Goal: Task Accomplishment & Management: Complete application form

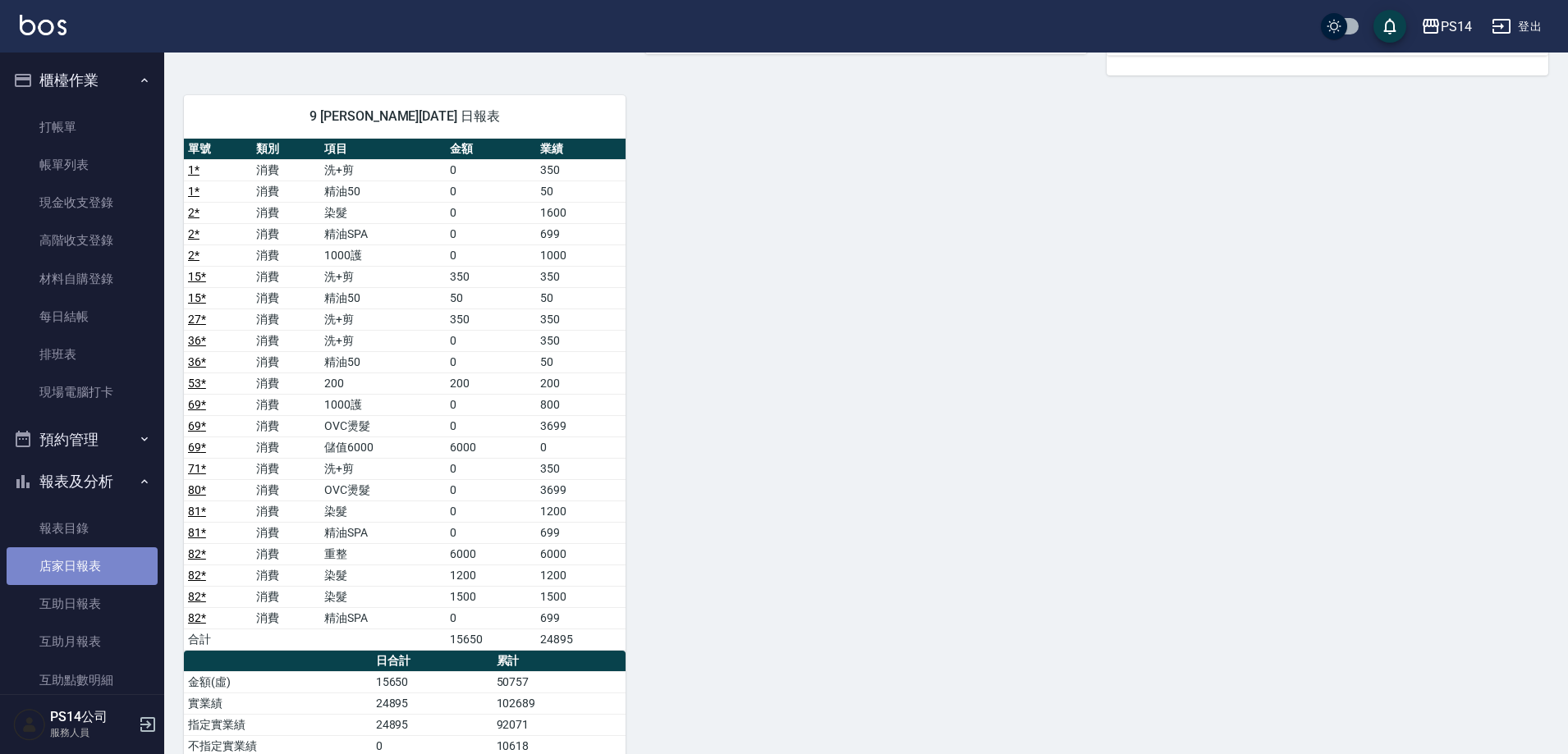
click at [81, 554] on link "店家日報表" at bounding box center [82, 566] width 151 height 37
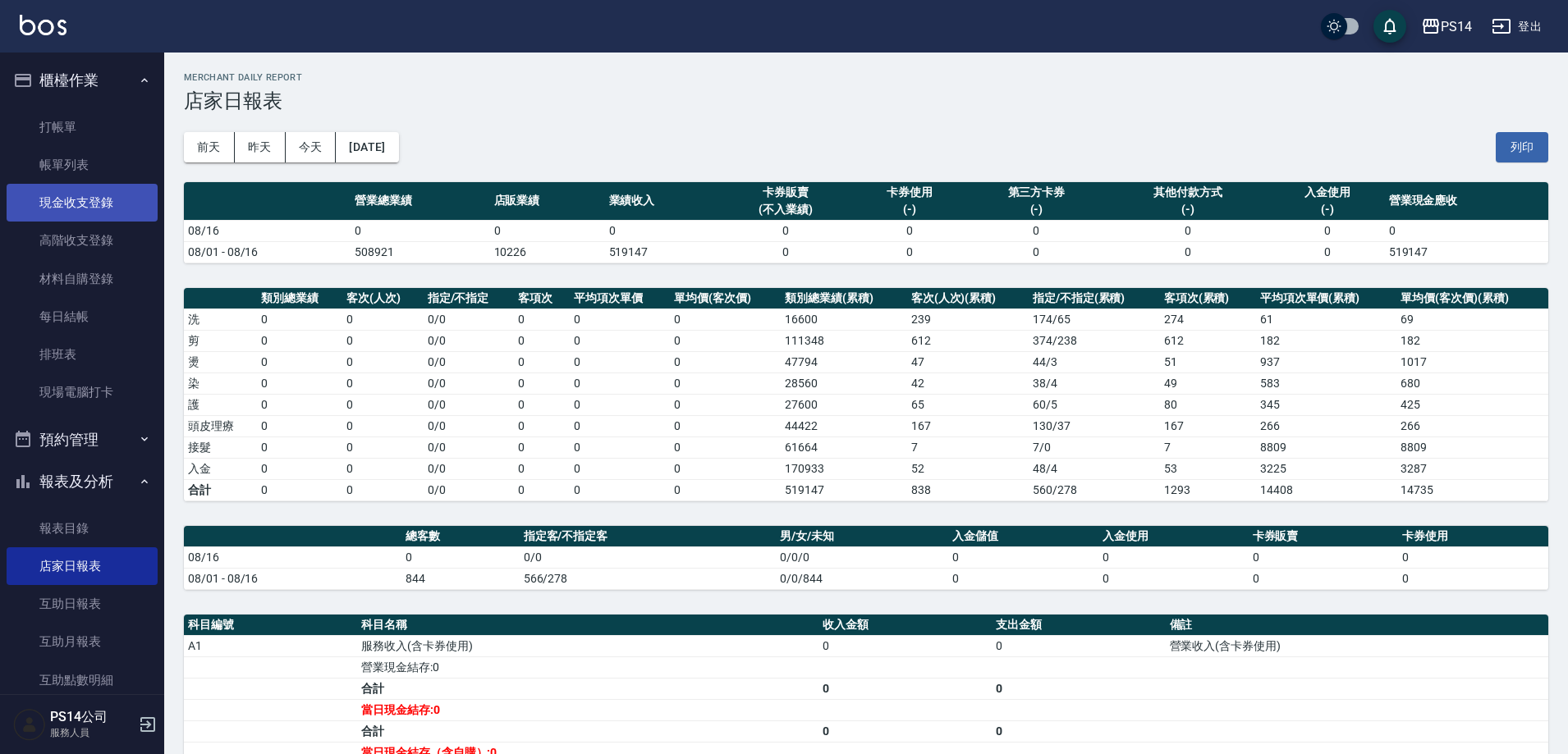
click at [98, 187] on link "現金收支登錄" at bounding box center [82, 203] width 151 height 37
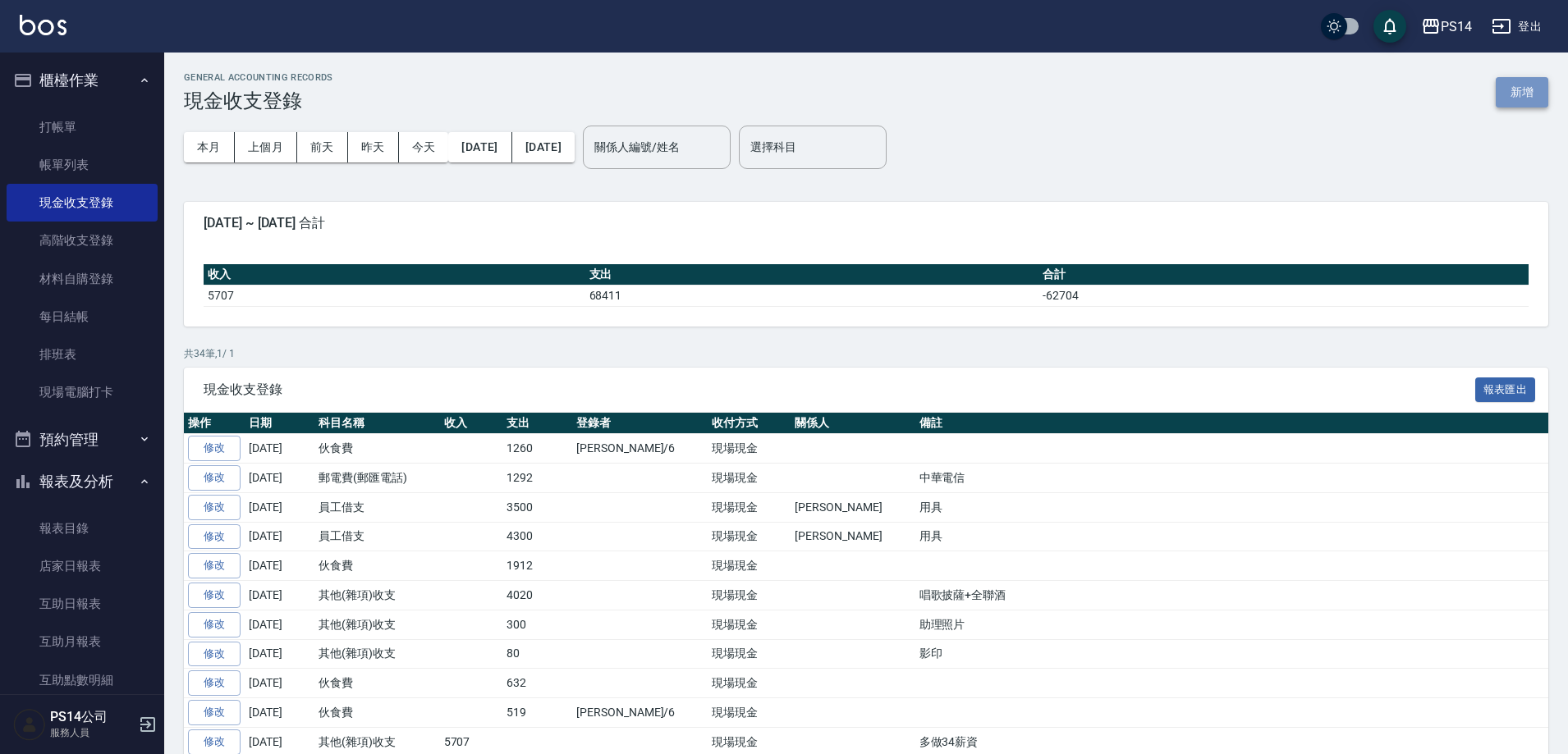
click at [1510, 81] on button "新增" at bounding box center [1521, 92] width 52 height 30
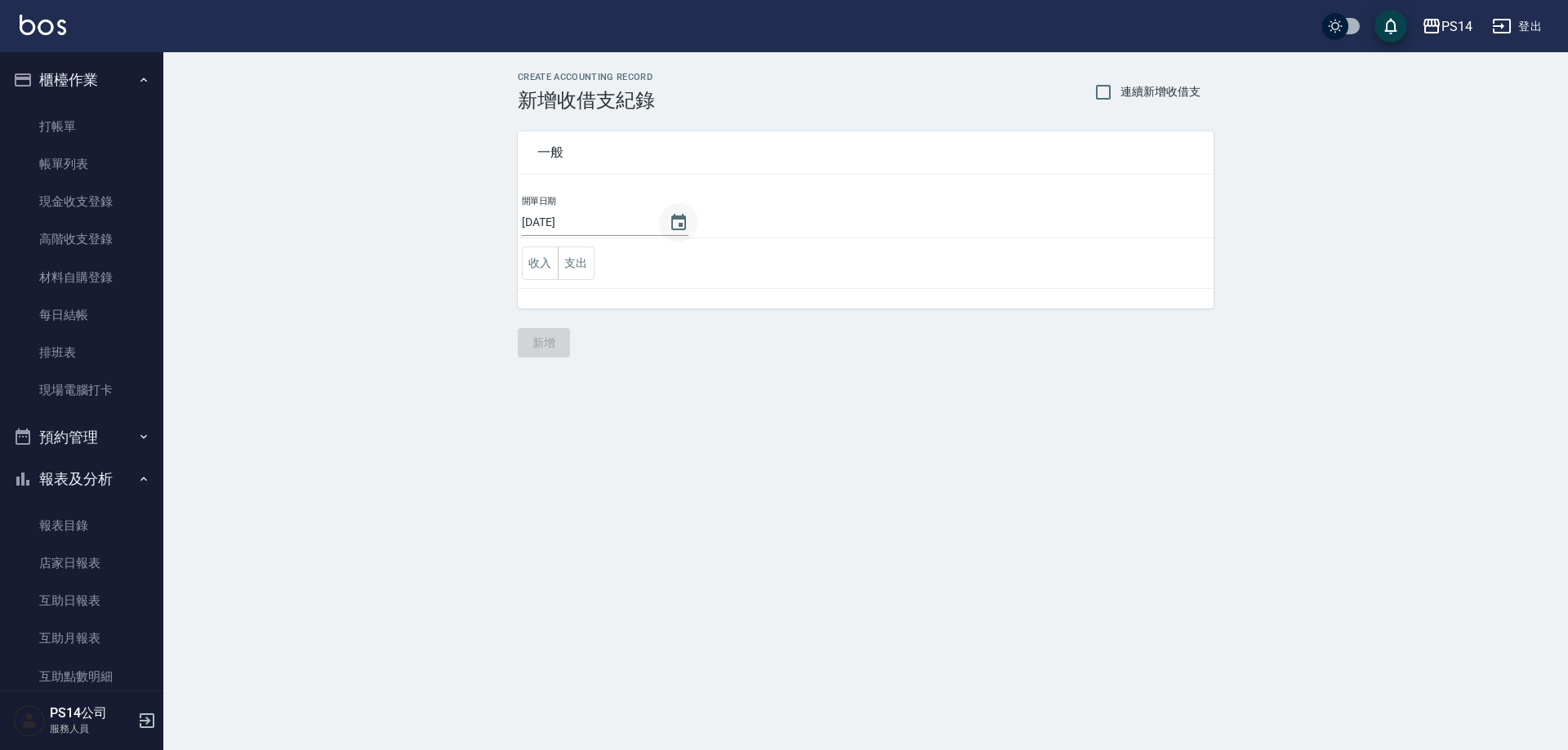
click at [672, 227] on icon "Choose date, selected date is 2025-08-16" at bounding box center [679, 223] width 19 height 19
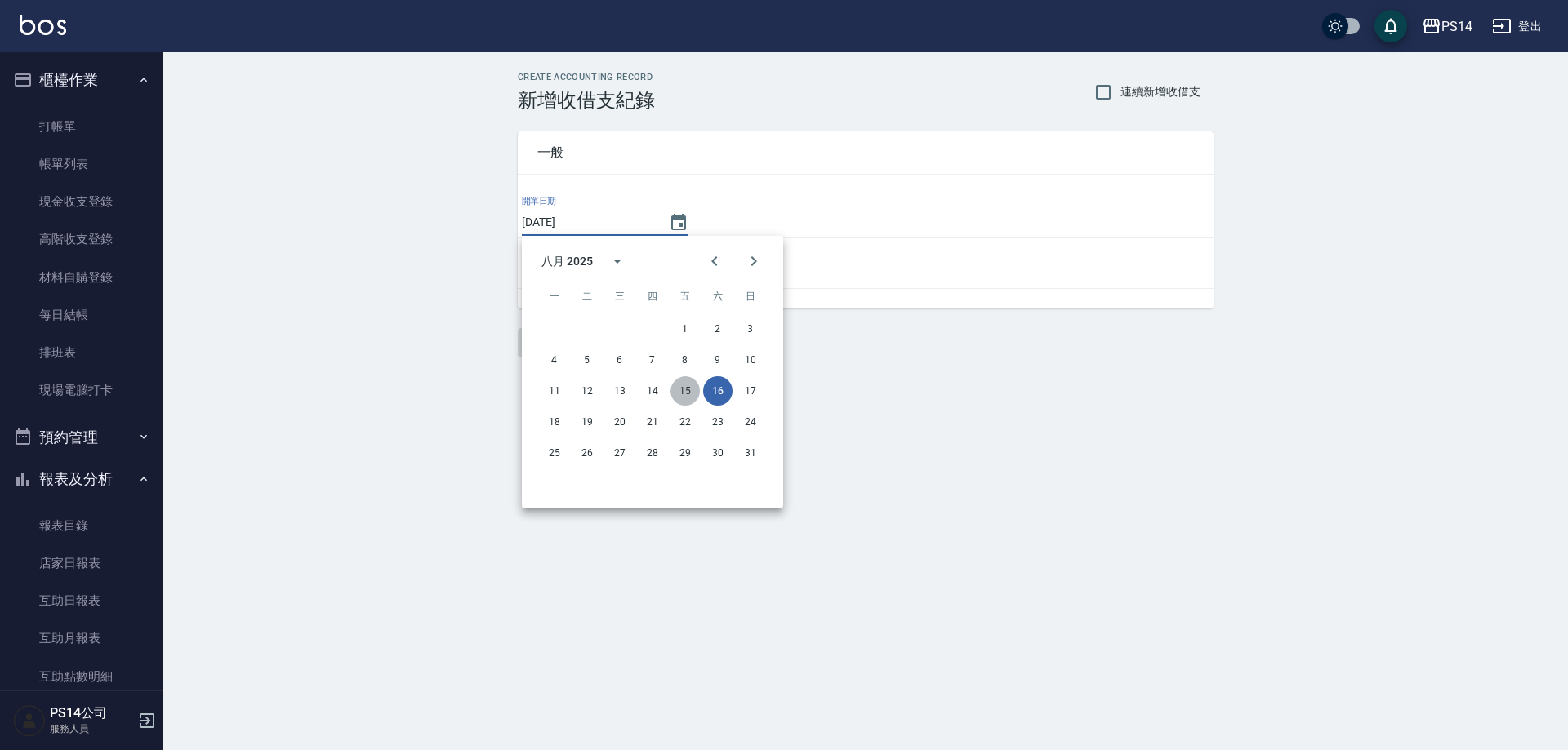
click at [693, 391] on button "15" at bounding box center [685, 390] width 29 height 29
type input "[DATE]"
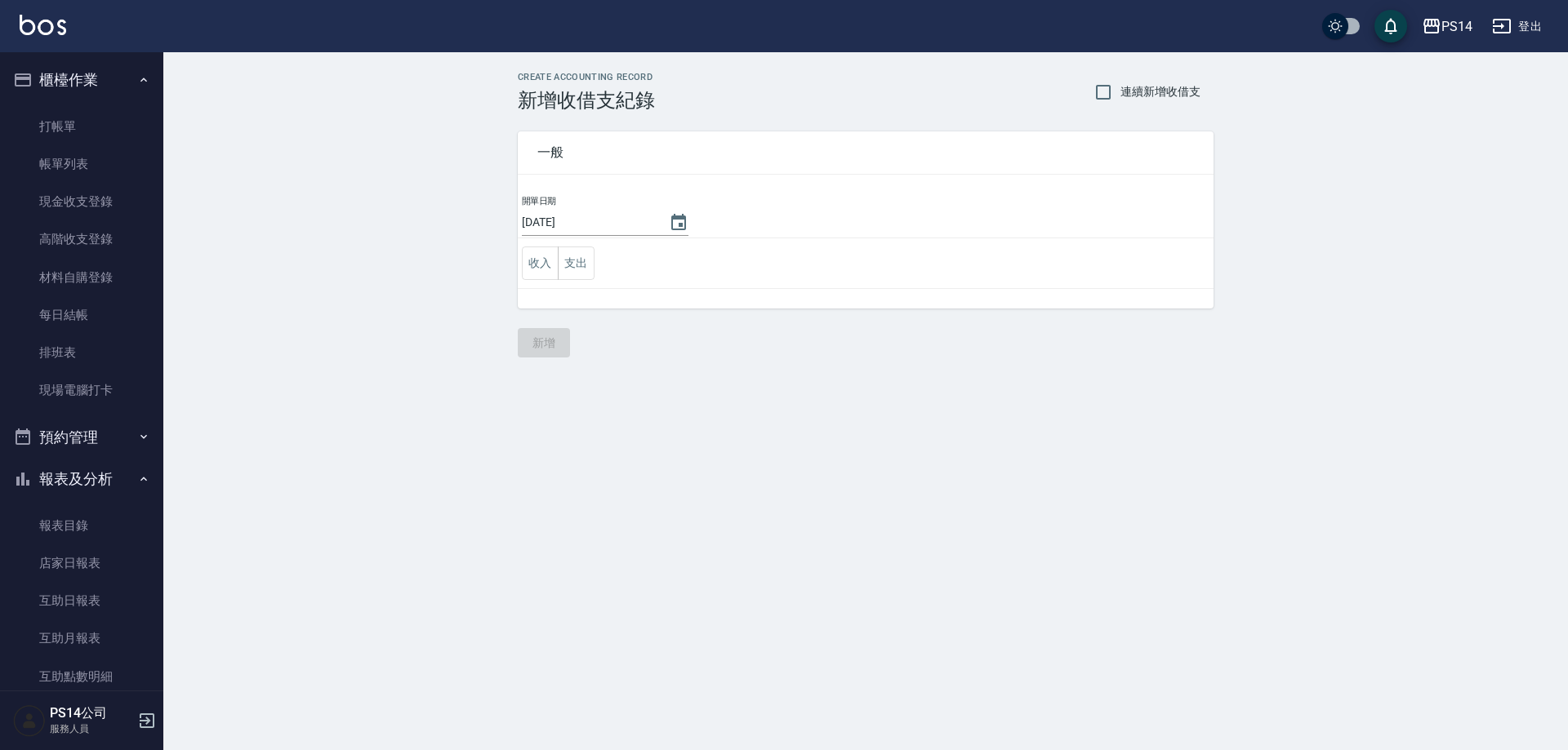
click at [1188, 101] on label "連續新增收借支" at bounding box center [1142, 92] width 114 height 34
click at [1120, 101] on input "連續新增收借支" at bounding box center [1103, 92] width 35 height 34
checkbox input "true"
click at [574, 281] on td "收入 支出" at bounding box center [865, 263] width 696 height 50
click at [574, 270] on button "支出" at bounding box center [576, 264] width 37 height 34
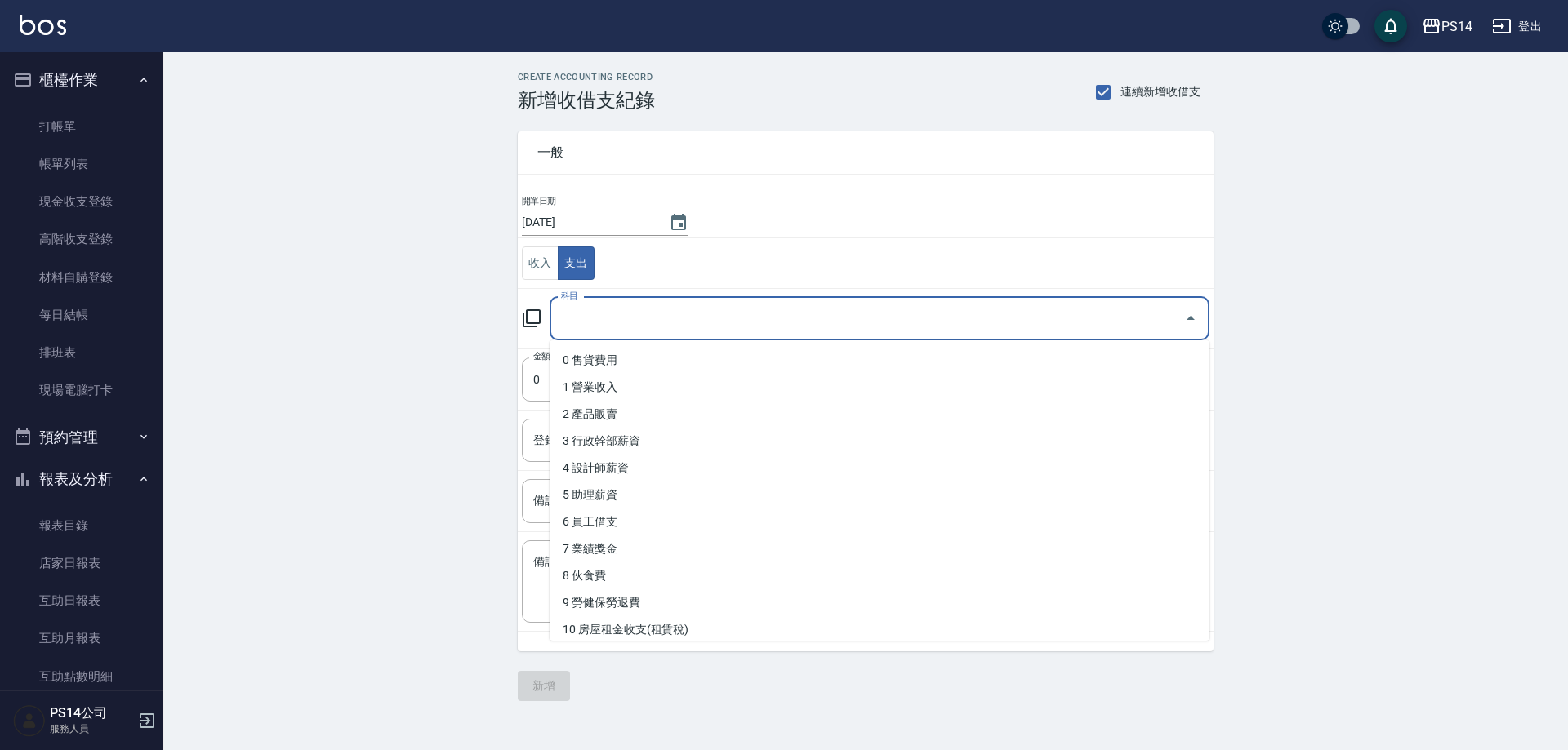
click at [595, 319] on input "科目" at bounding box center [866, 318] width 620 height 28
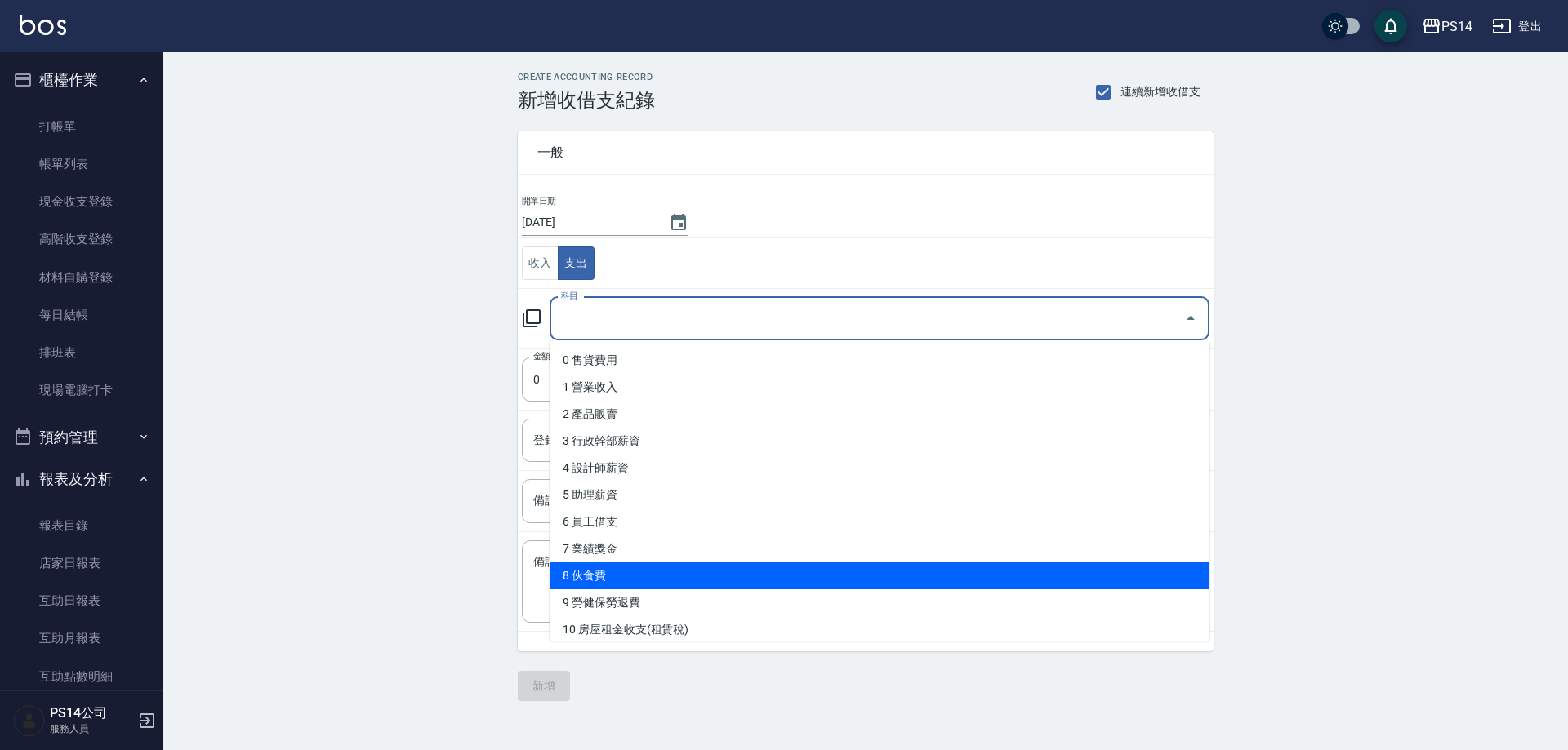
click at [611, 572] on li "8 伙食費" at bounding box center [880, 576] width 660 height 27
type input "8 伙食費"
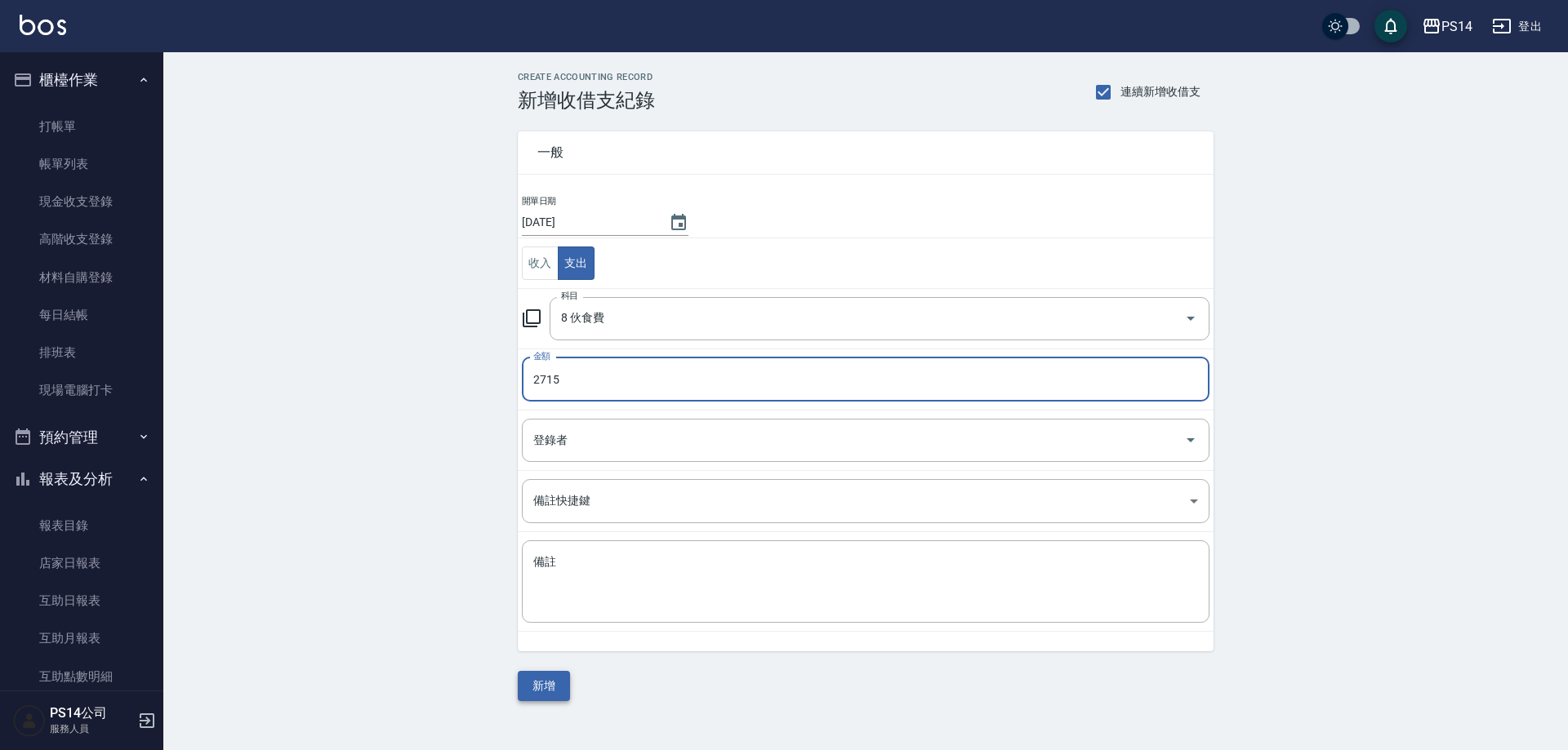
type input "2715"
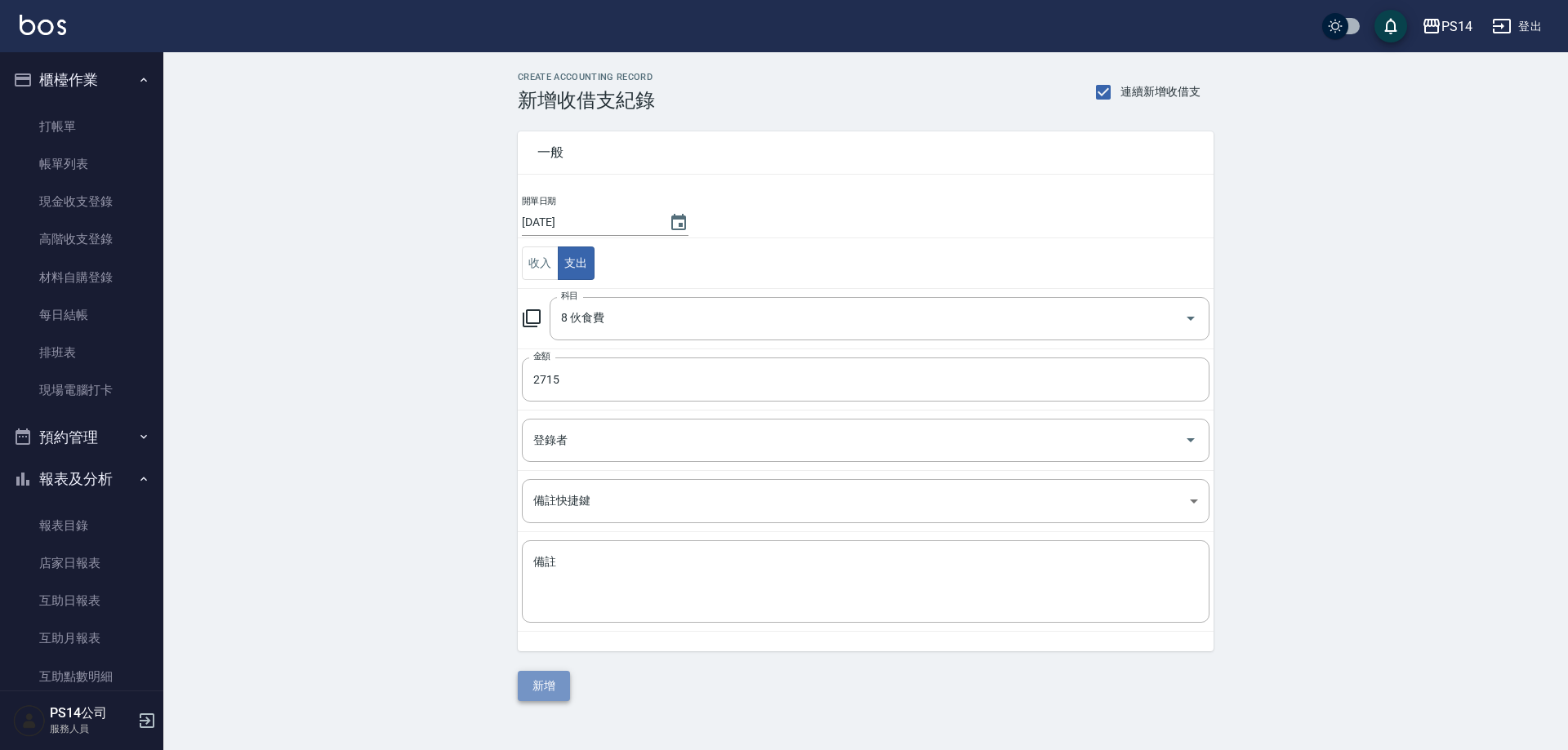
click at [552, 692] on button "新增" at bounding box center [543, 686] width 52 height 30
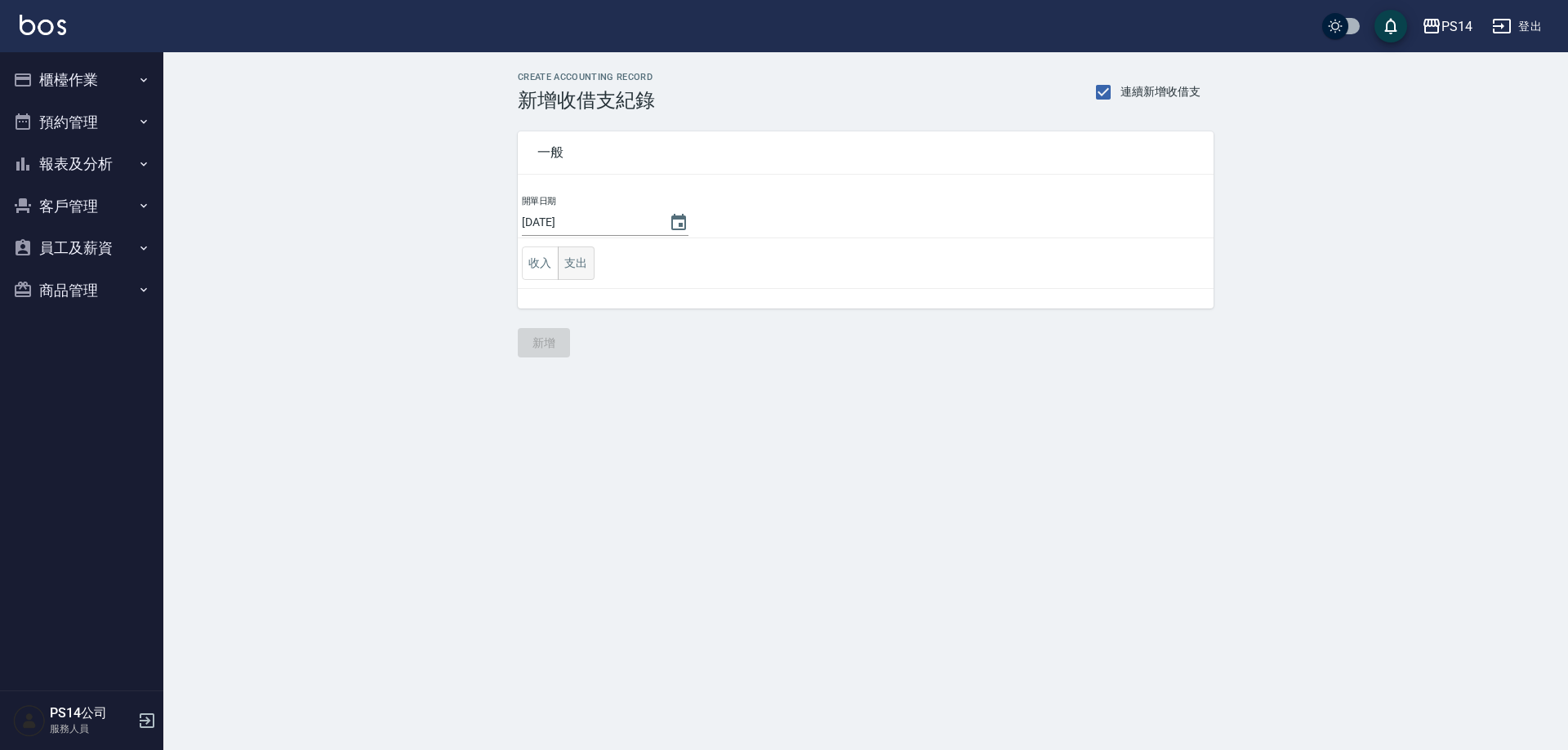
click at [578, 260] on button "支出" at bounding box center [576, 264] width 37 height 34
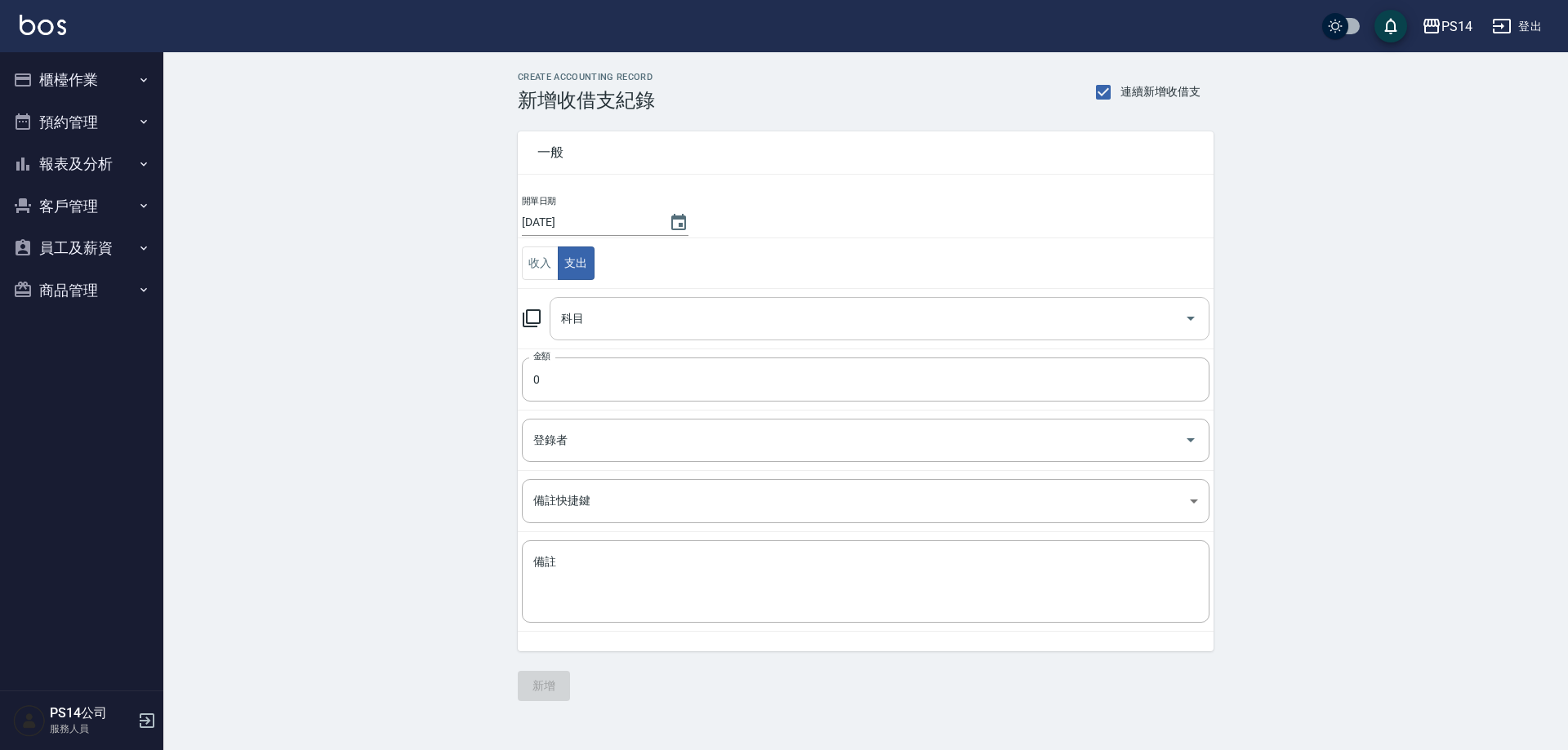
click at [586, 312] on input "科目" at bounding box center [866, 318] width 620 height 28
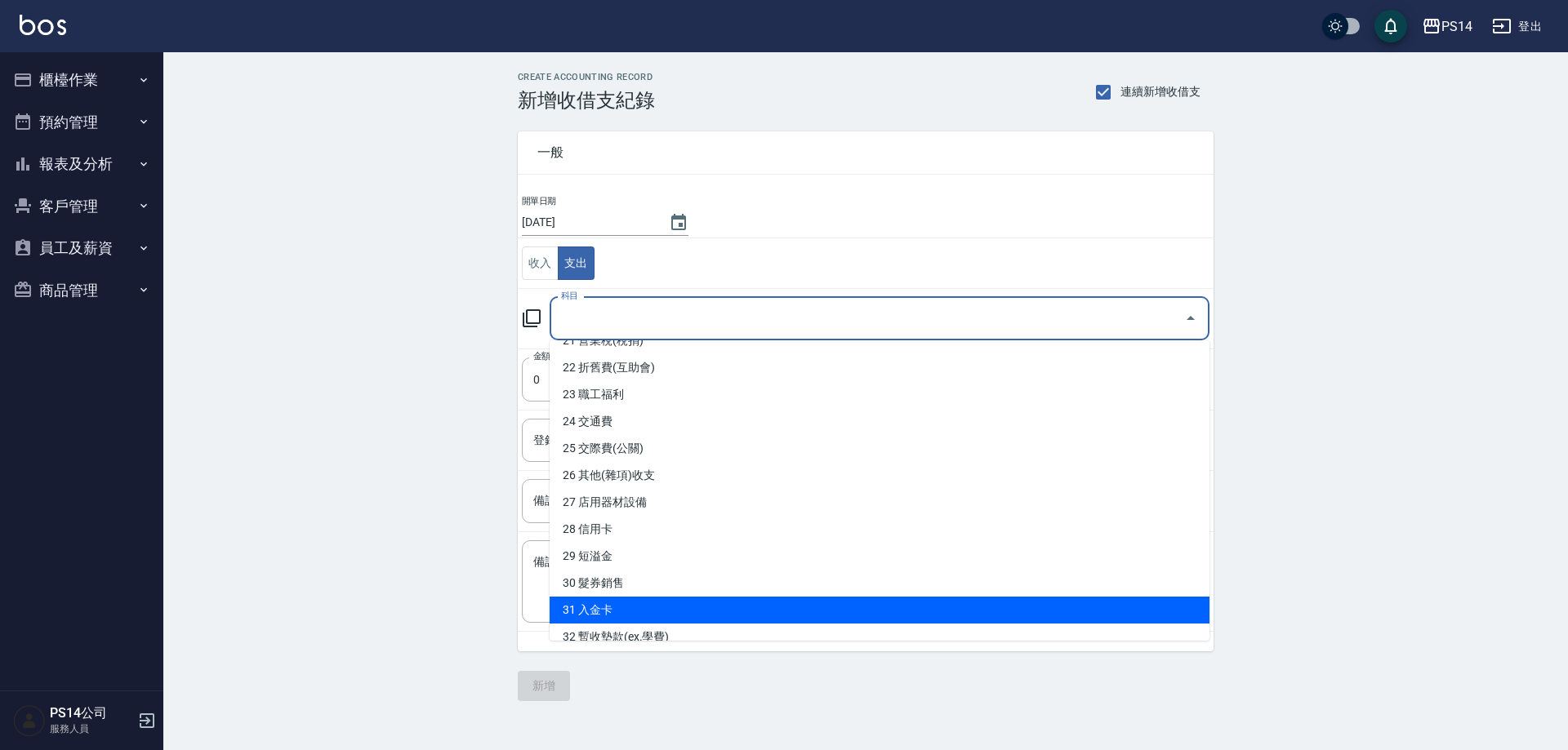
scroll to position [571, 0]
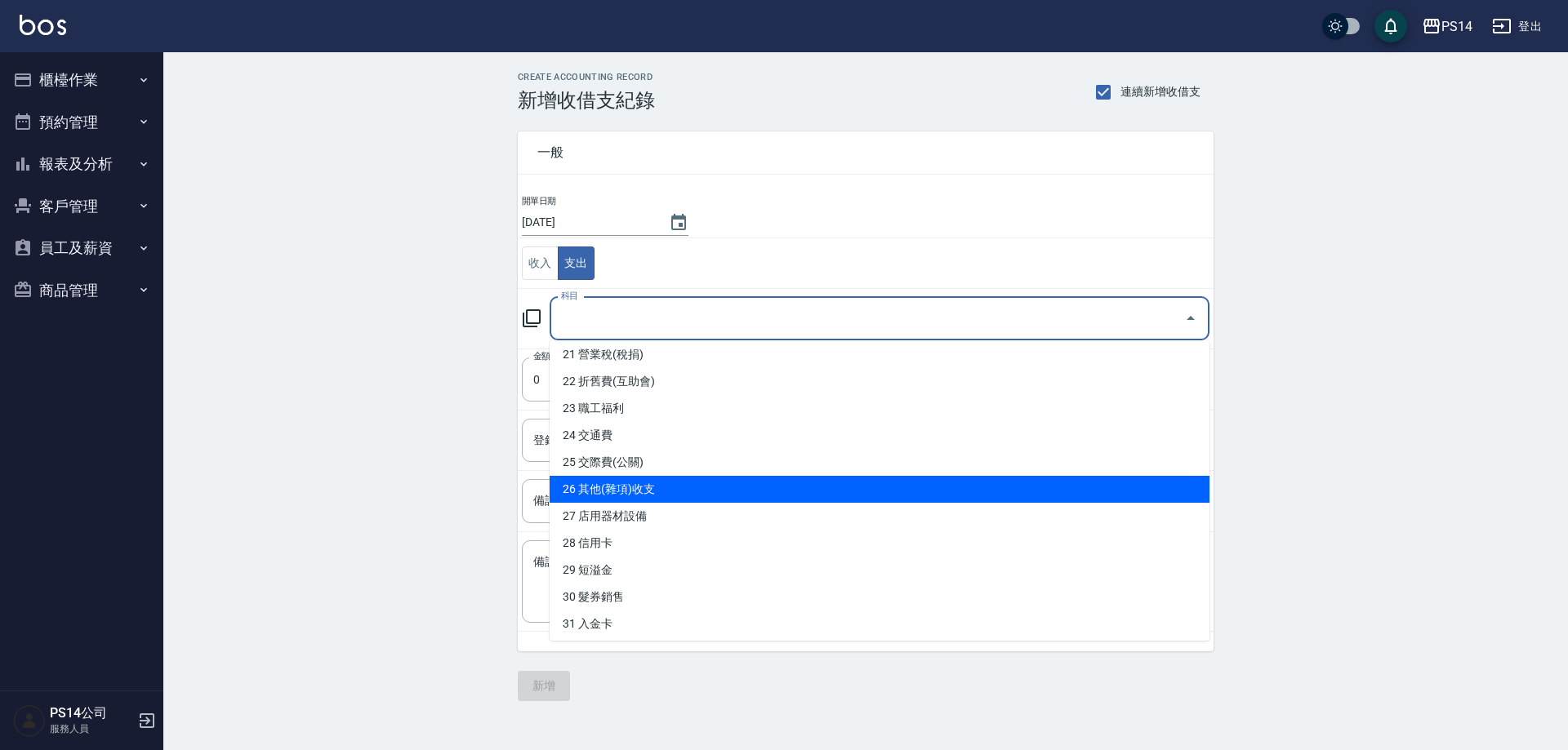
click at [629, 491] on li "26 其他(雜項)收支" at bounding box center [880, 489] width 660 height 27
type input "26 其他(雜項)收支"
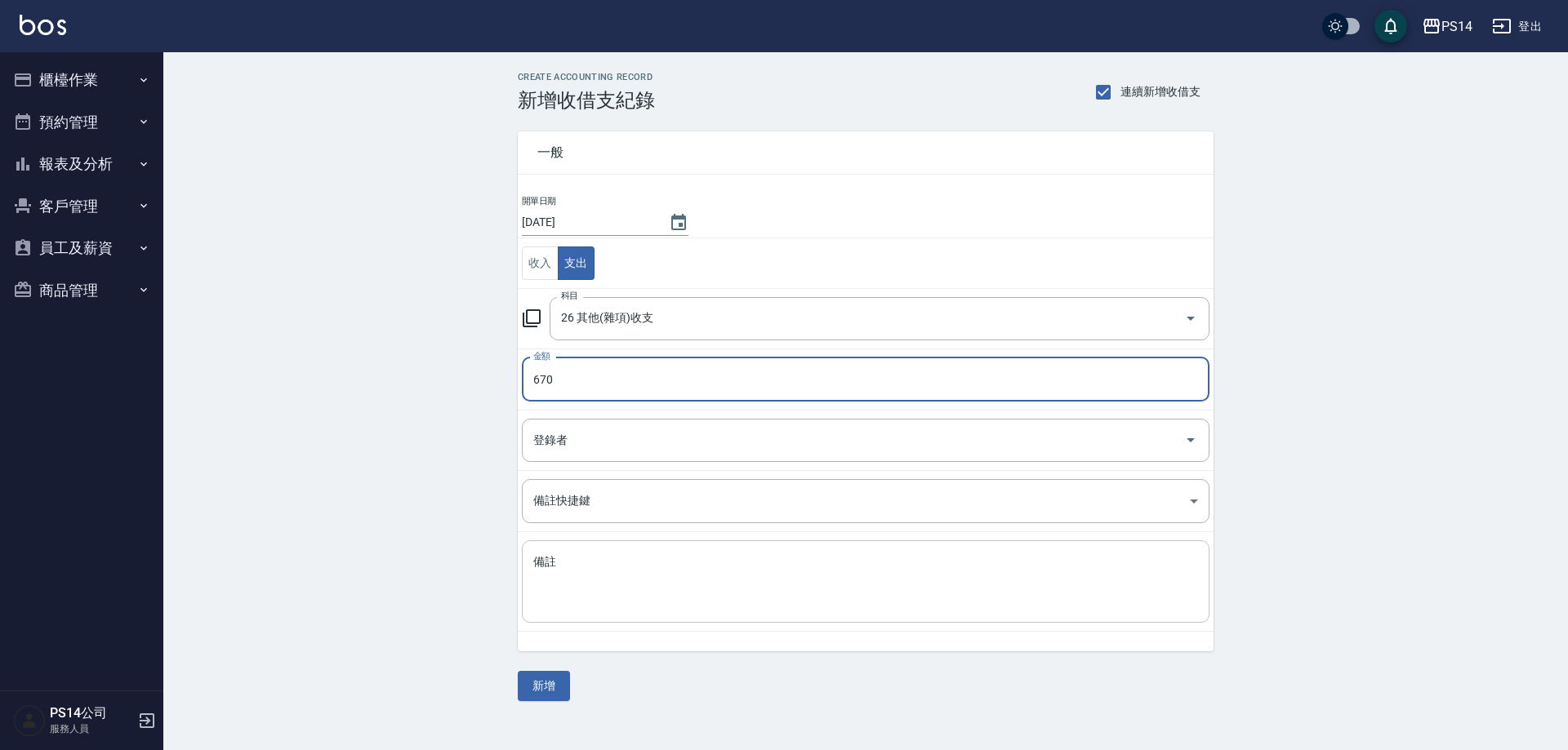
type input "670"
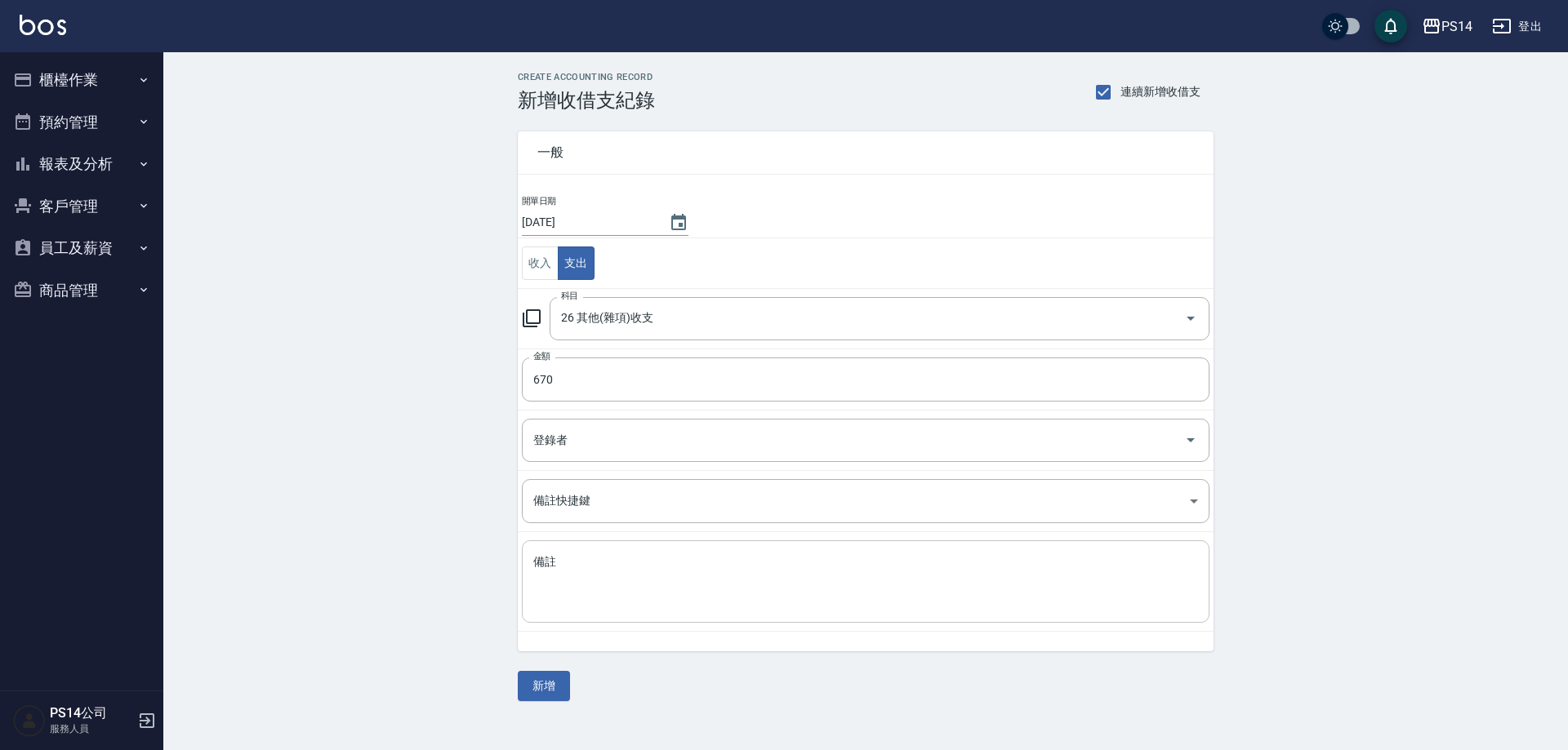
click at [619, 547] on div "x 備註" at bounding box center [865, 581] width 688 height 82
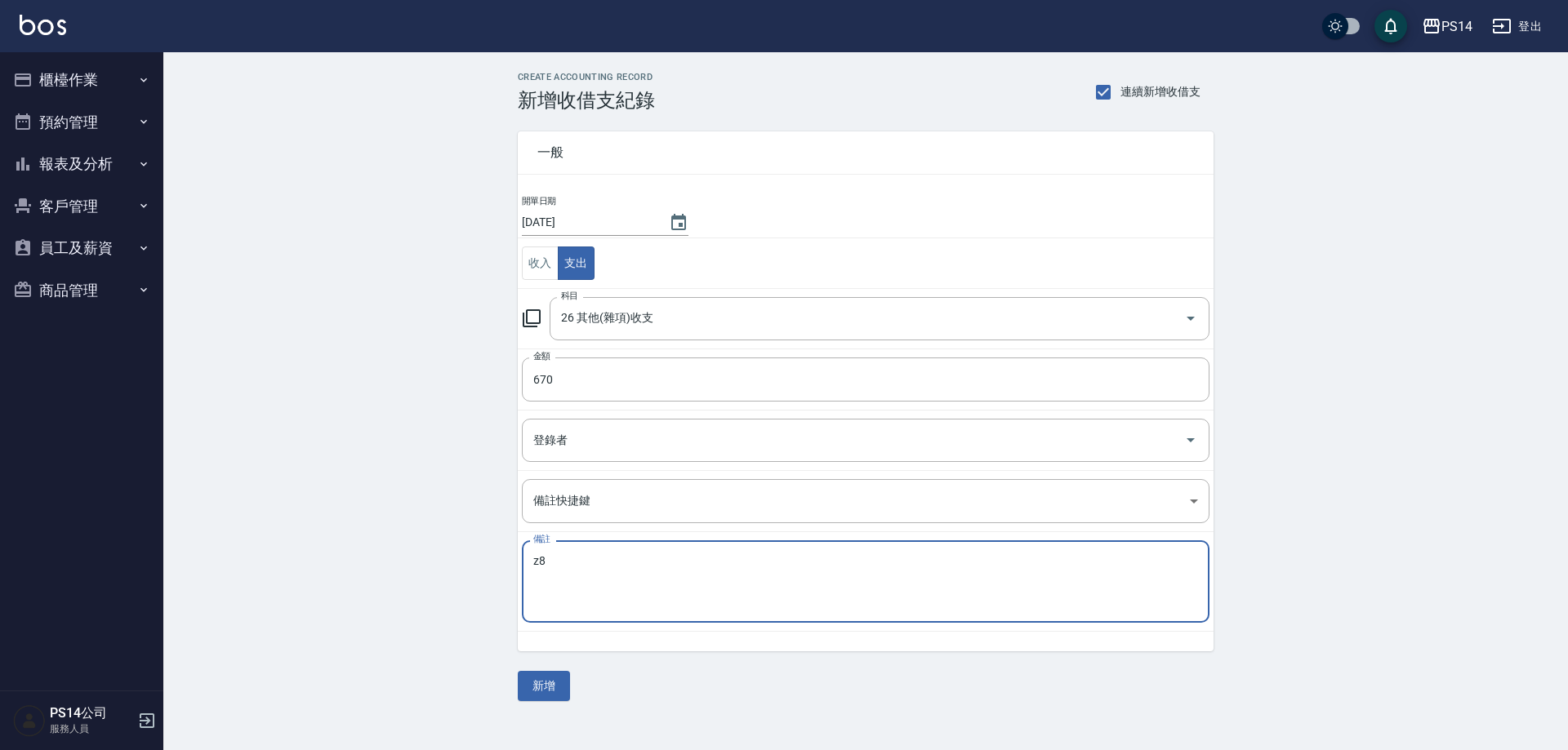
type textarea "z"
type textarea "髮片計程車"
click at [540, 695] on button "新增" at bounding box center [543, 686] width 52 height 30
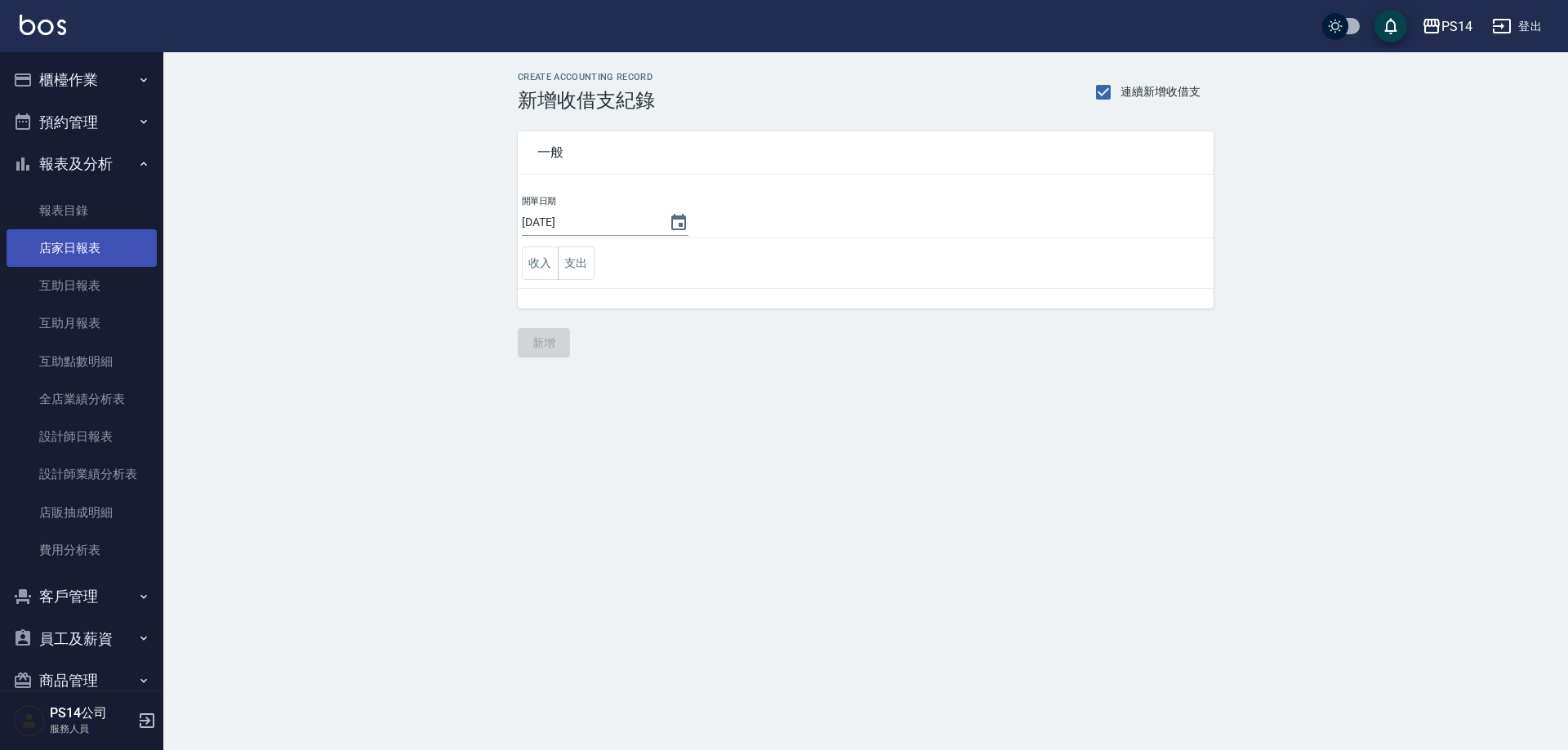
click at [90, 235] on link "店家日報表" at bounding box center [81, 248] width 150 height 37
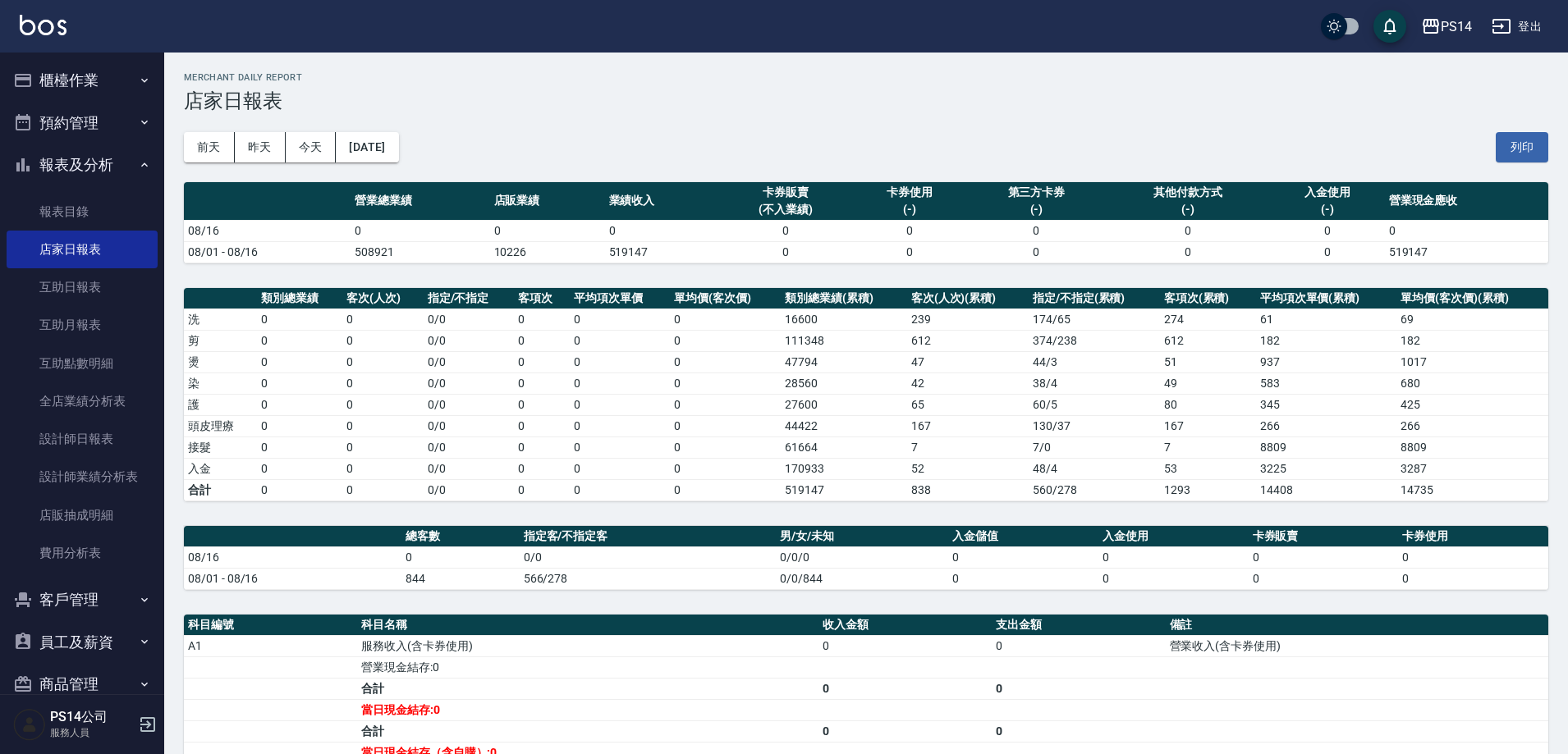
click at [96, 92] on button "櫃檯作業" at bounding box center [82, 80] width 151 height 43
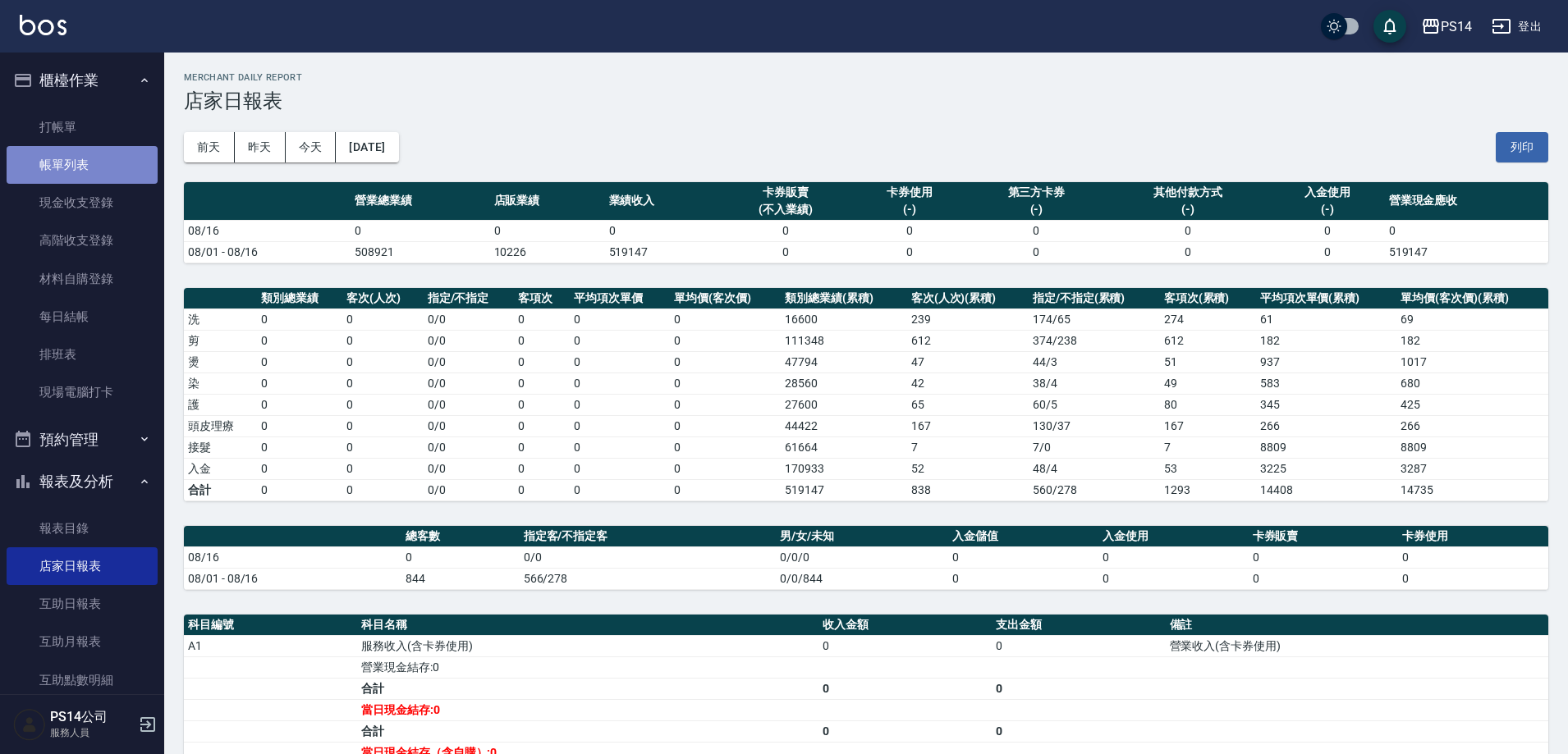
click at [101, 172] on link "帳單列表" at bounding box center [82, 164] width 151 height 37
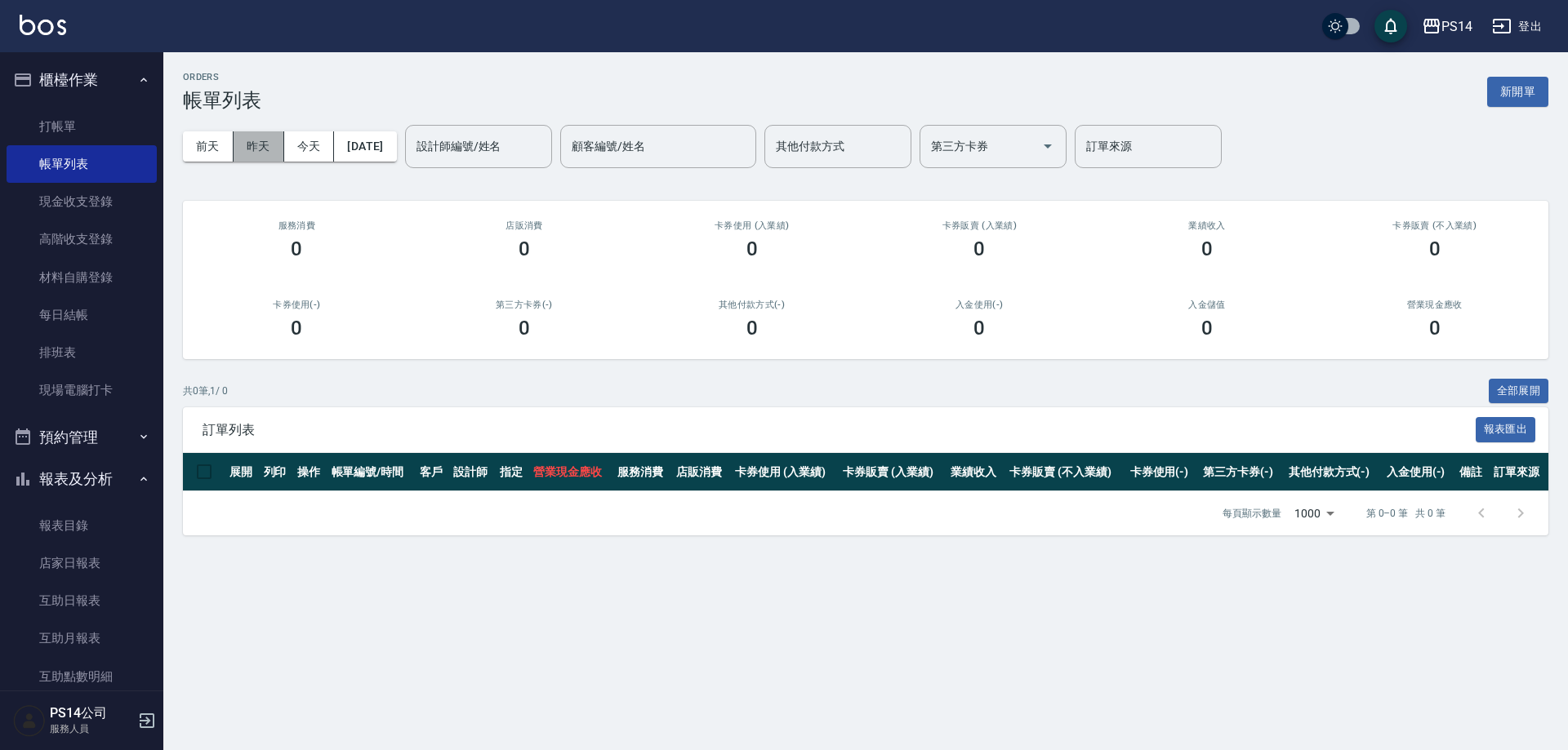
click at [267, 151] on button "昨天" at bounding box center [258, 147] width 50 height 30
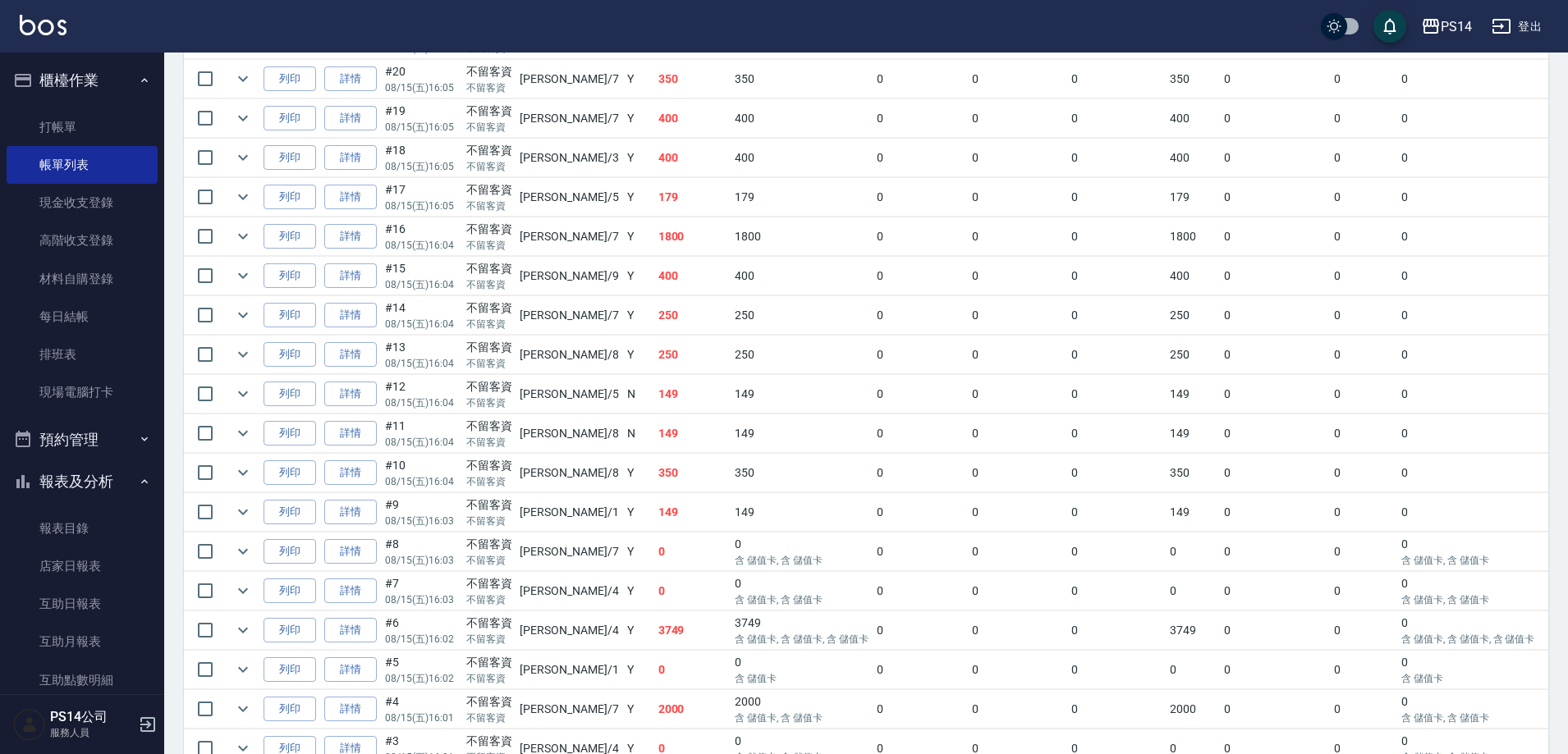
scroll to position [3046, 0]
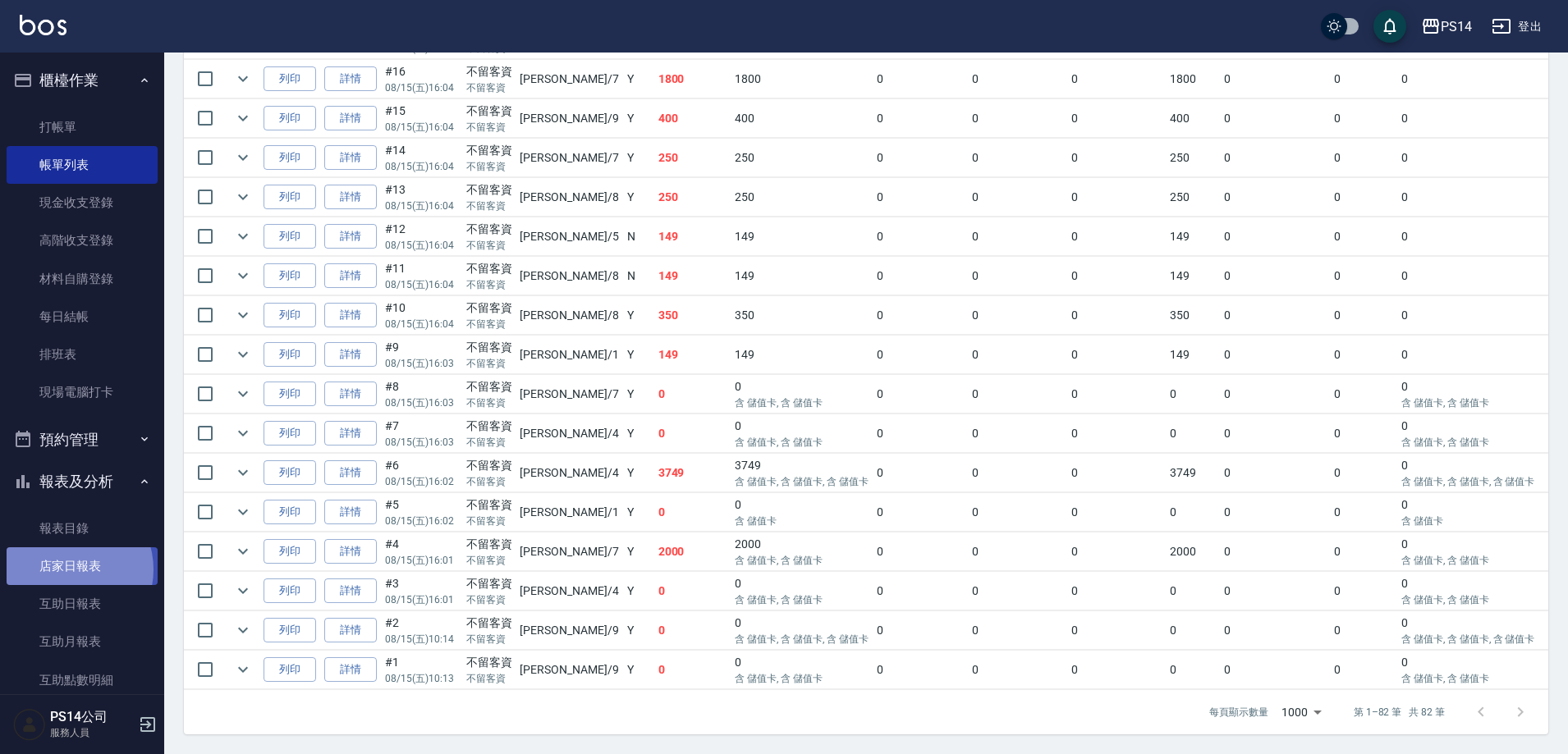
click at [68, 569] on link "店家日報表" at bounding box center [82, 566] width 151 height 37
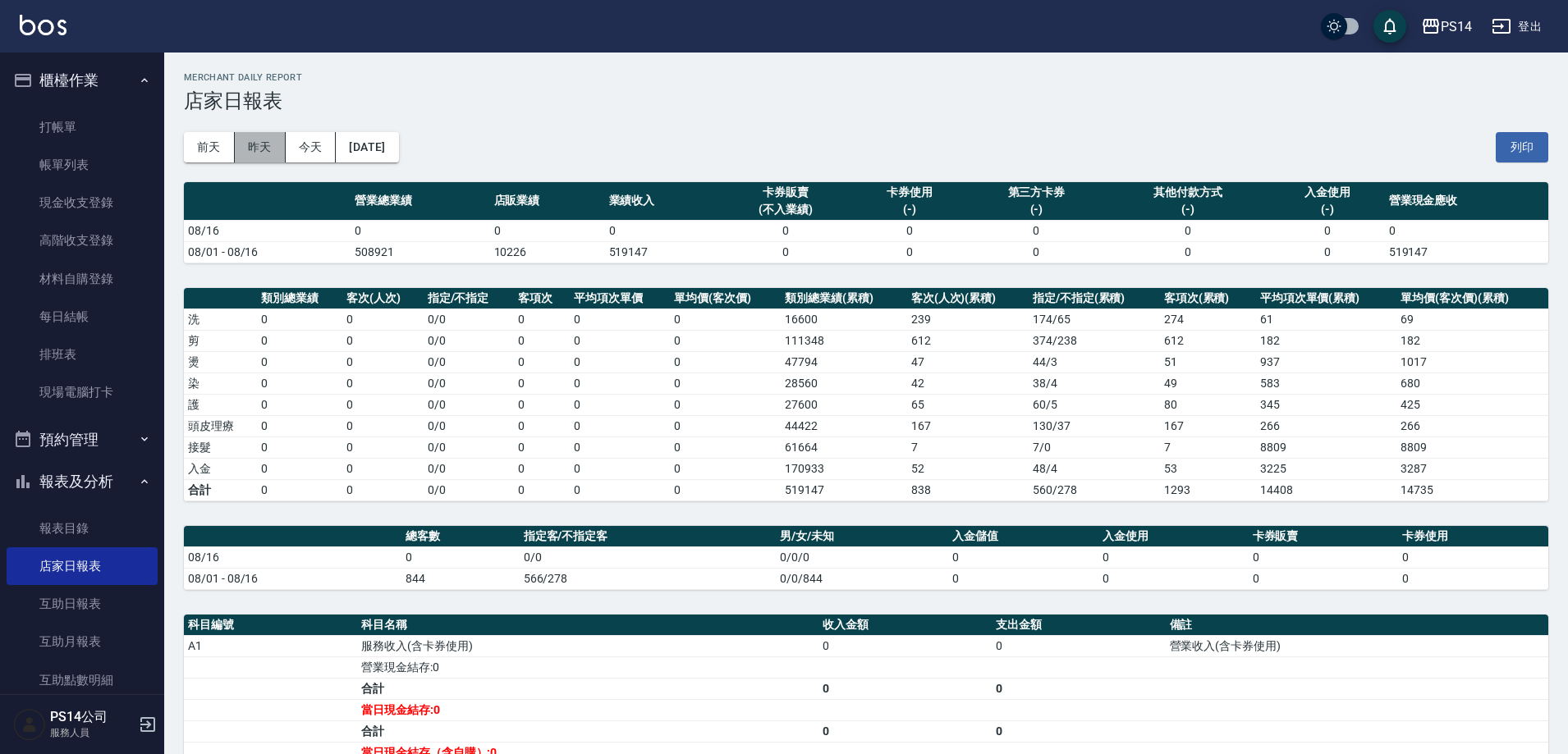
click at [274, 158] on button "昨天" at bounding box center [260, 148] width 51 height 30
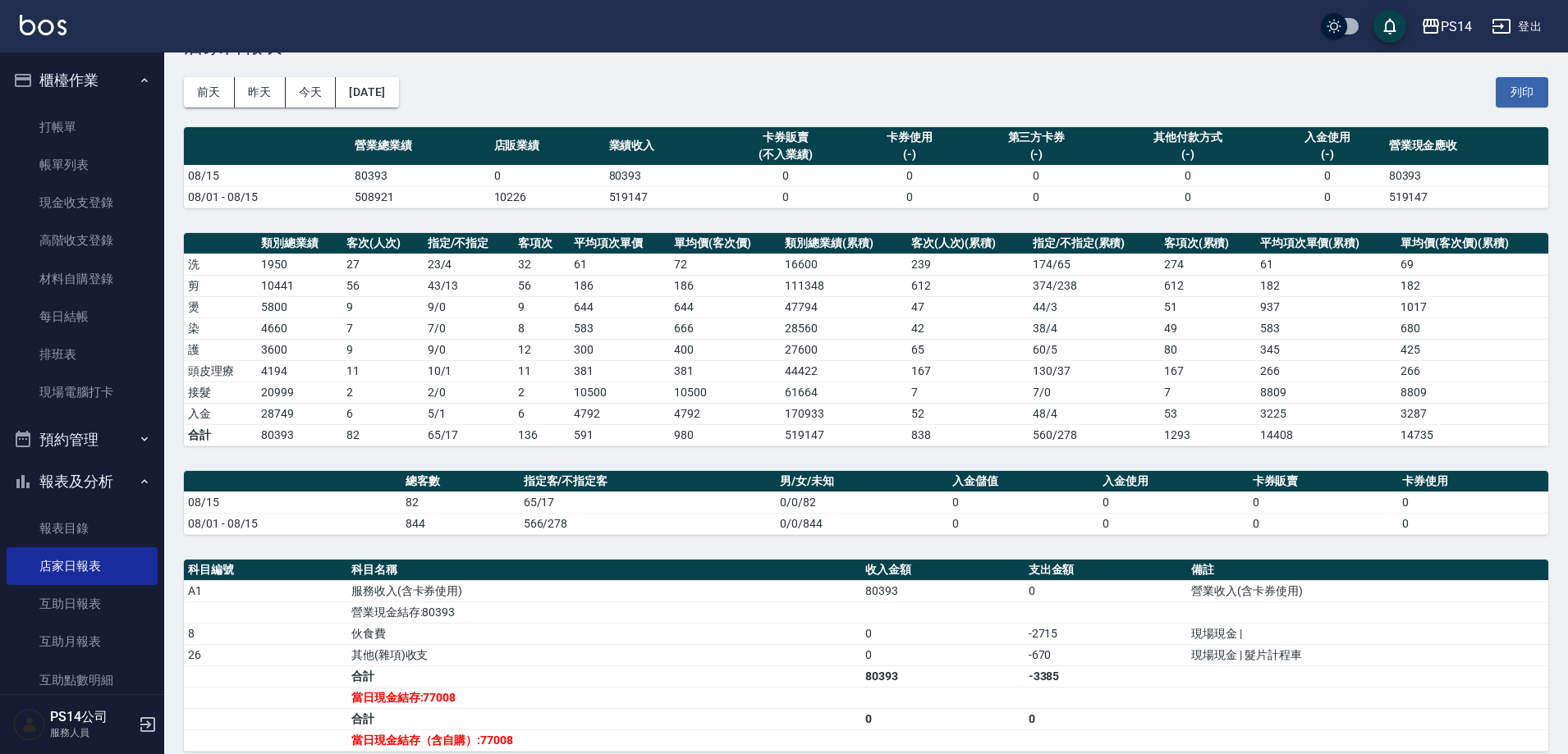
scroll to position [82, 0]
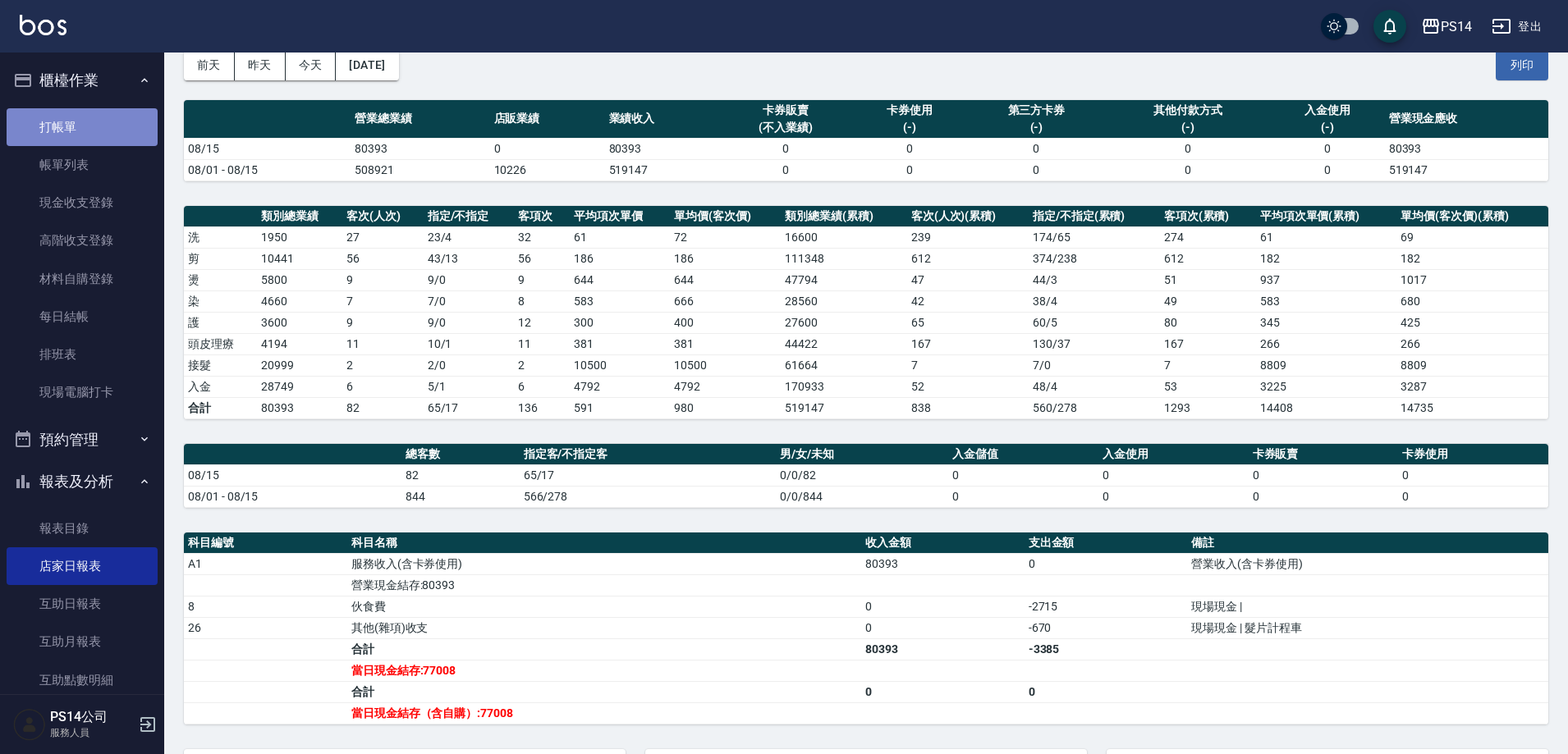
click at [117, 131] on link "打帳單" at bounding box center [82, 127] width 151 height 37
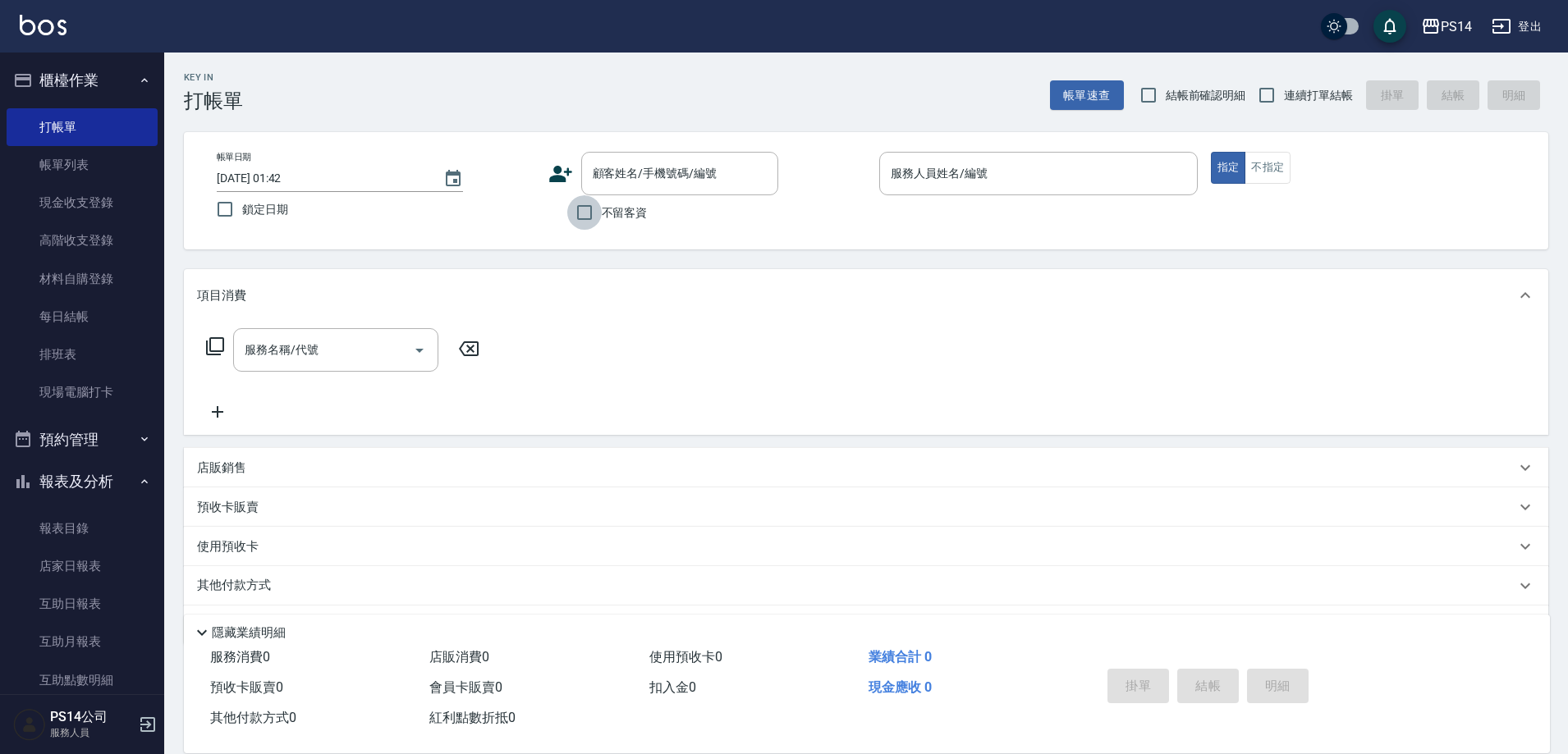
click at [577, 209] on input "不留客資" at bounding box center [584, 213] width 35 height 35
checkbox input "true"
click at [453, 177] on icon "Choose date, selected date is 2025-08-16" at bounding box center [453, 179] width 20 height 20
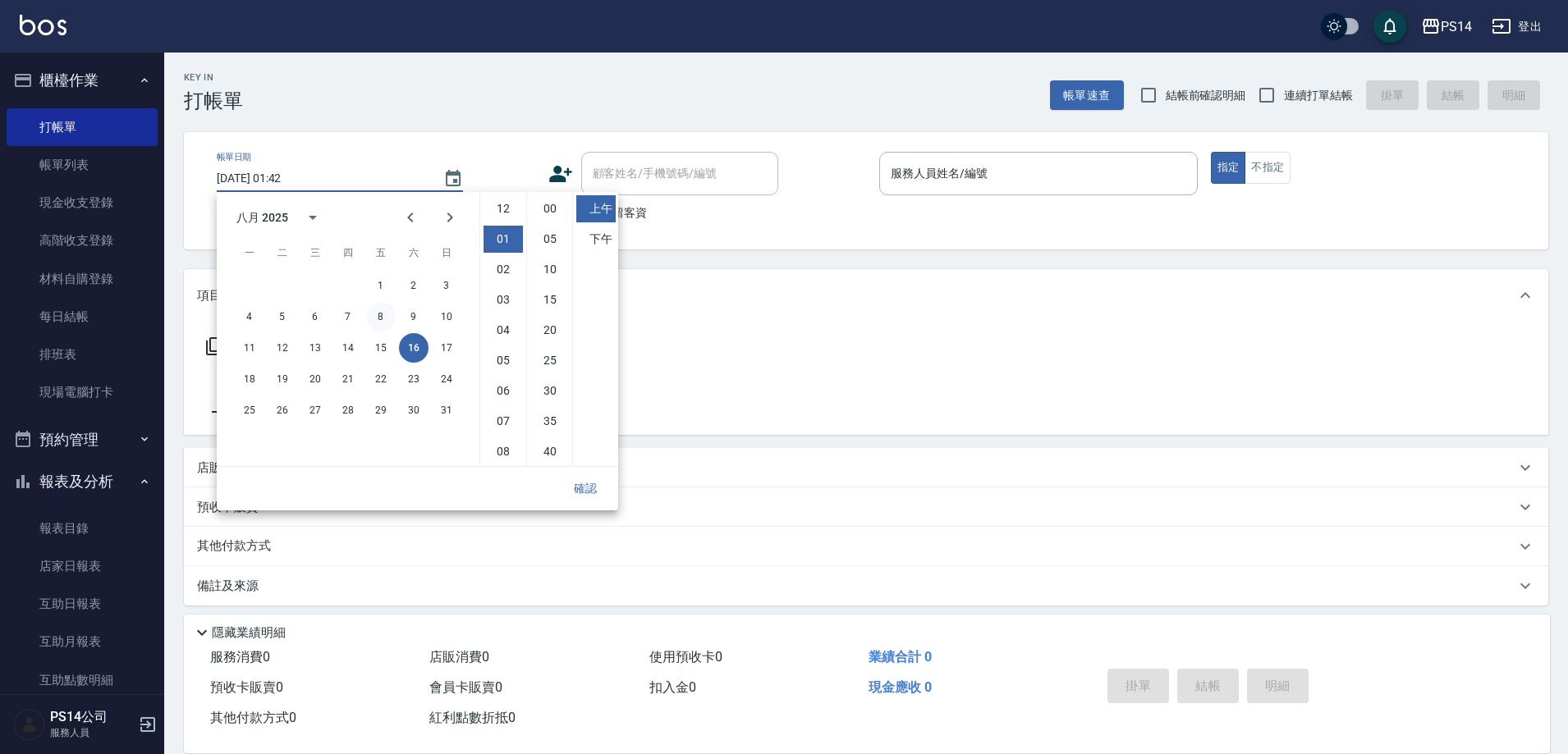
scroll to position [30, 0]
click at [387, 349] on button "15" at bounding box center [381, 348] width 29 height 29
type input "[DATE] 01:42"
click at [601, 483] on button "確認" at bounding box center [584, 488] width 52 height 30
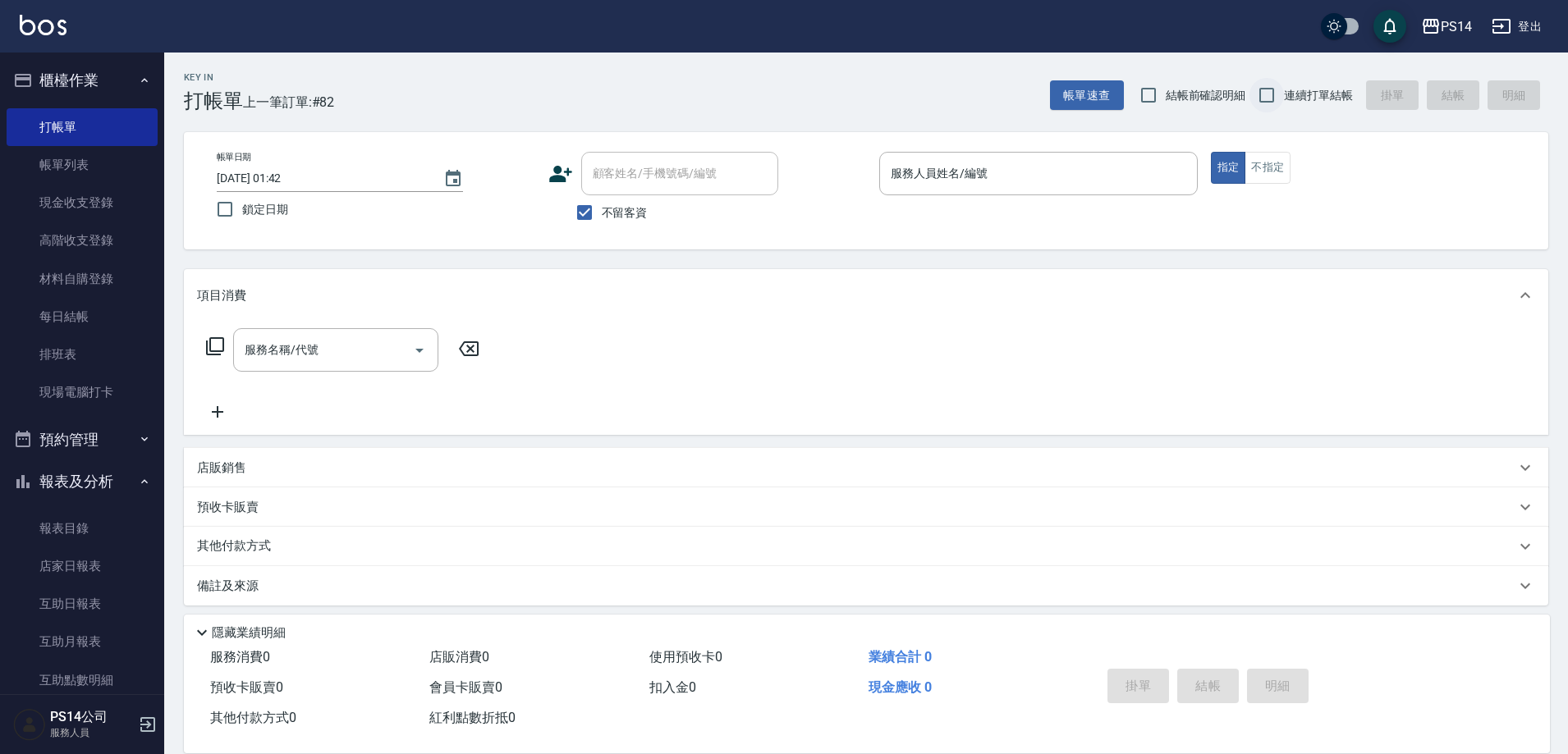
click at [1267, 95] on input "連續打單結帳" at bounding box center [1266, 95] width 35 height 35
checkbox input "true"
click at [1107, 155] on div "服務人員姓名/編號" at bounding box center [1038, 173] width 318 height 44
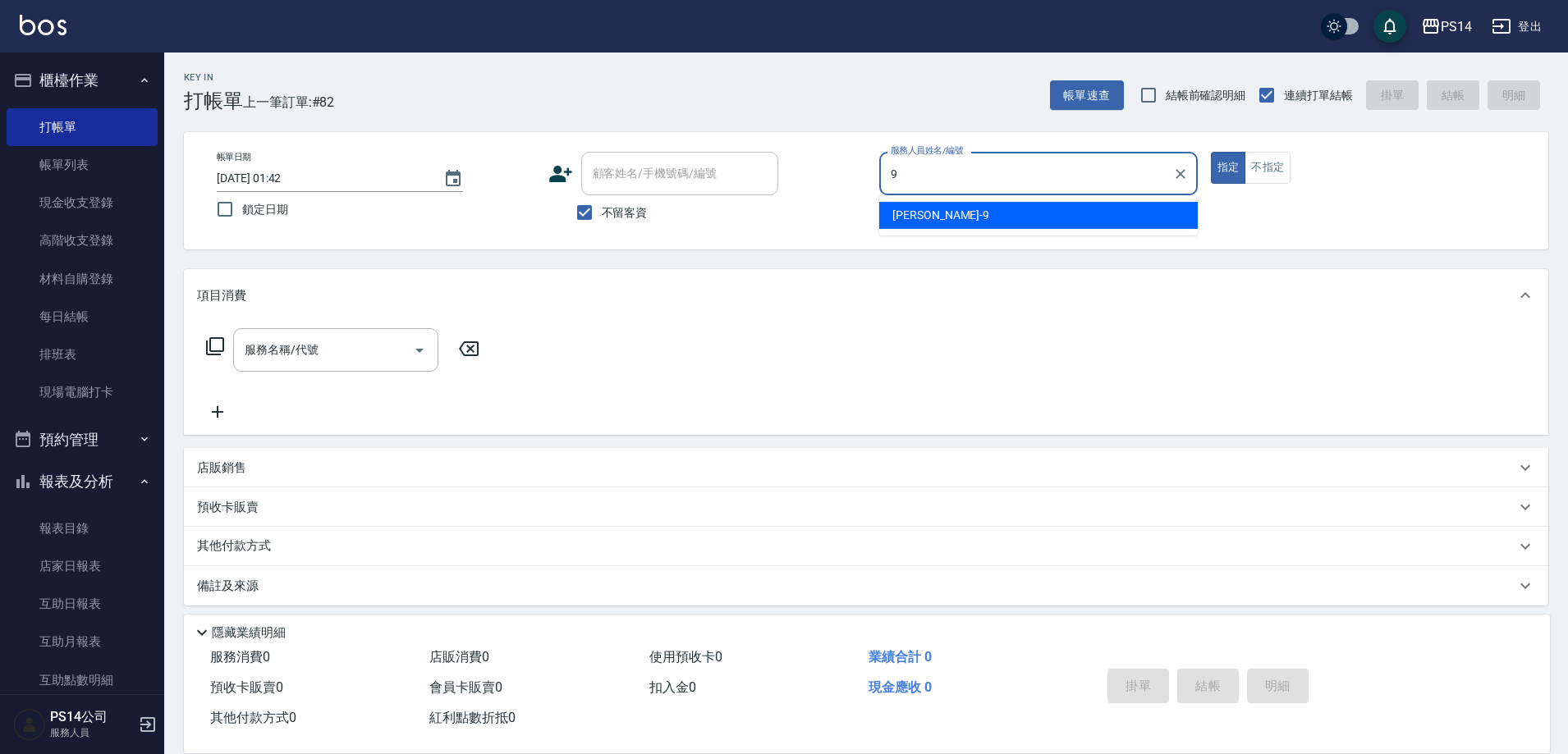
type input "[PERSON_NAME]-9"
type button "true"
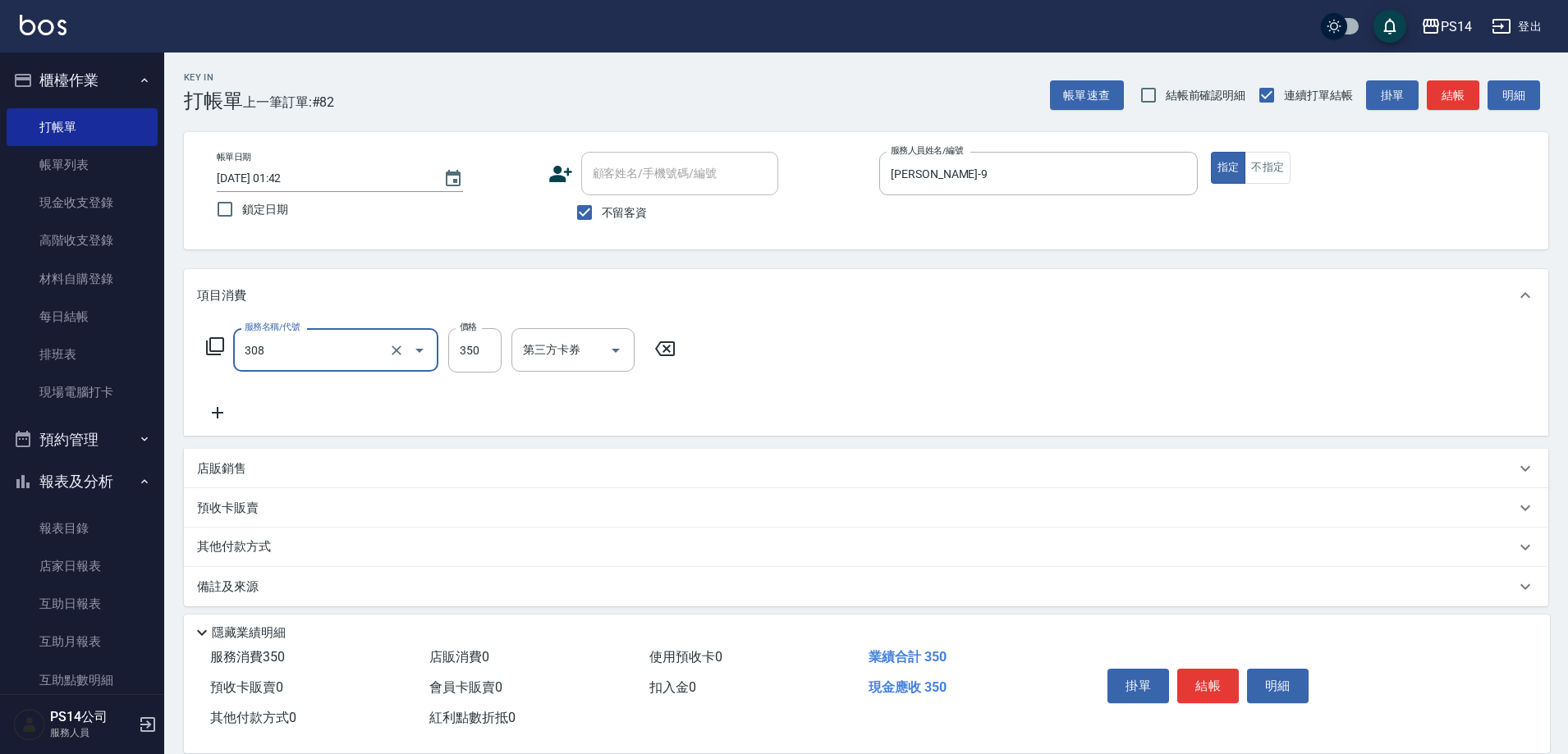
type input "洗+剪(308)"
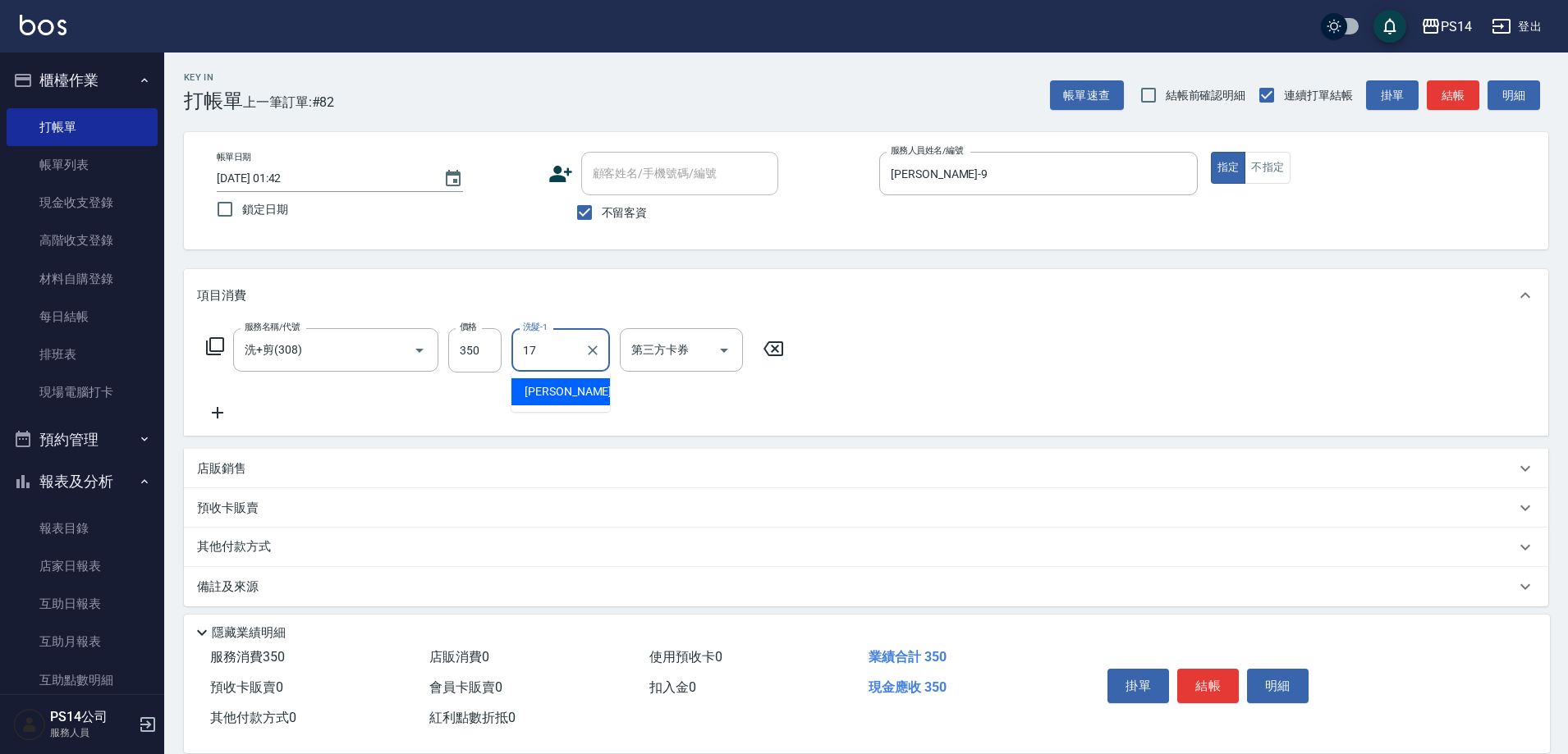
type input "[PERSON_NAME]-17"
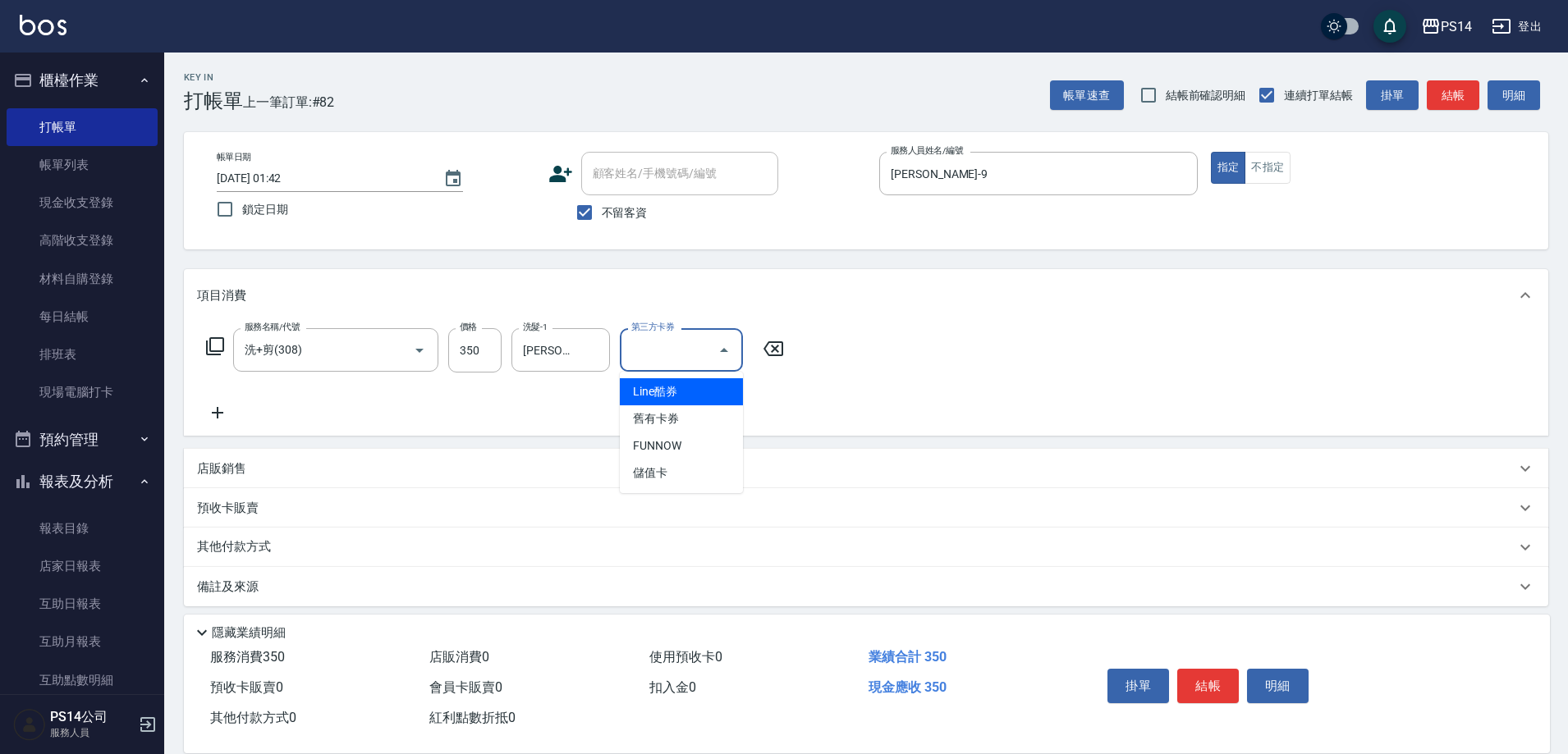
type input "儲值卡"
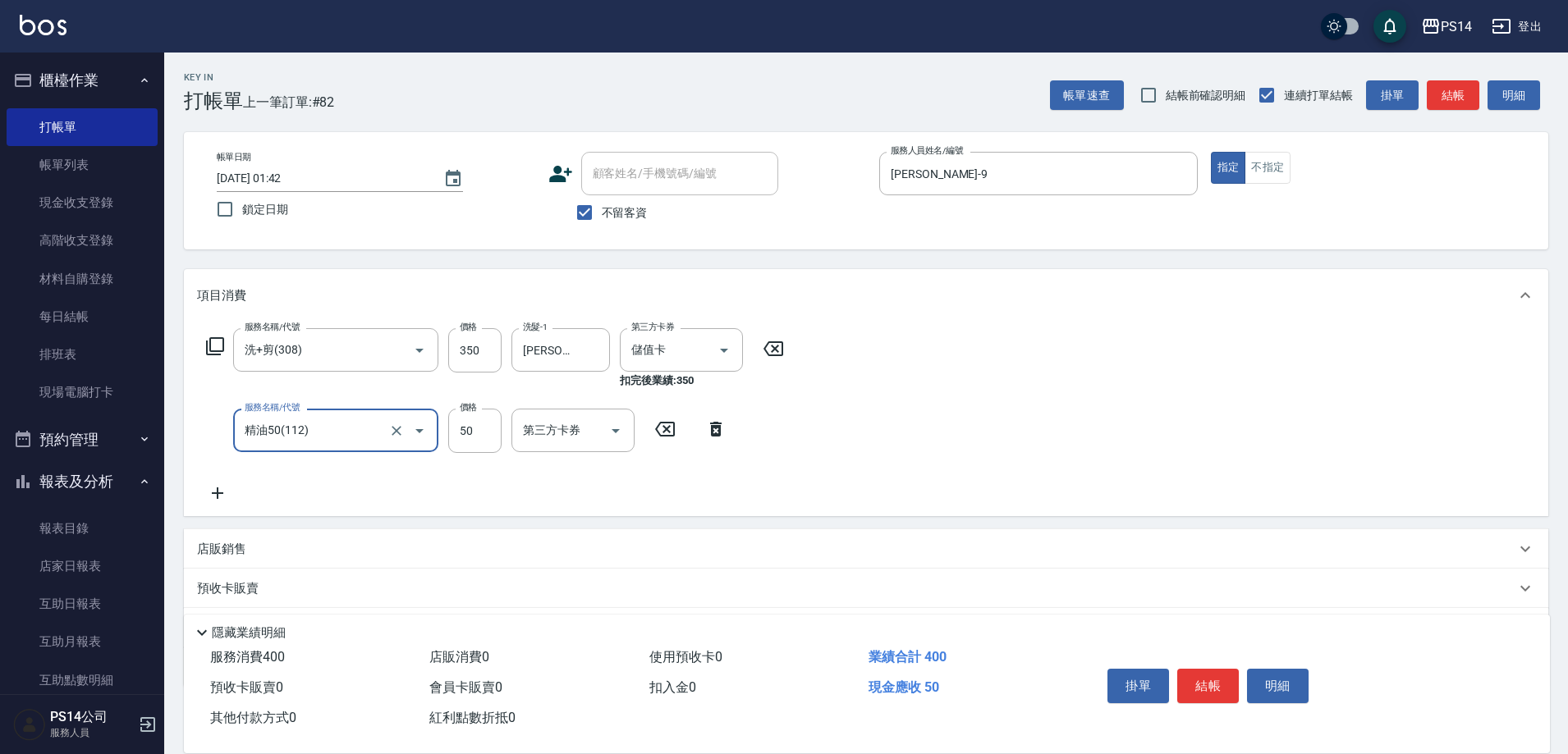
type input "精油50(112)"
type input "[PERSON_NAME]-17"
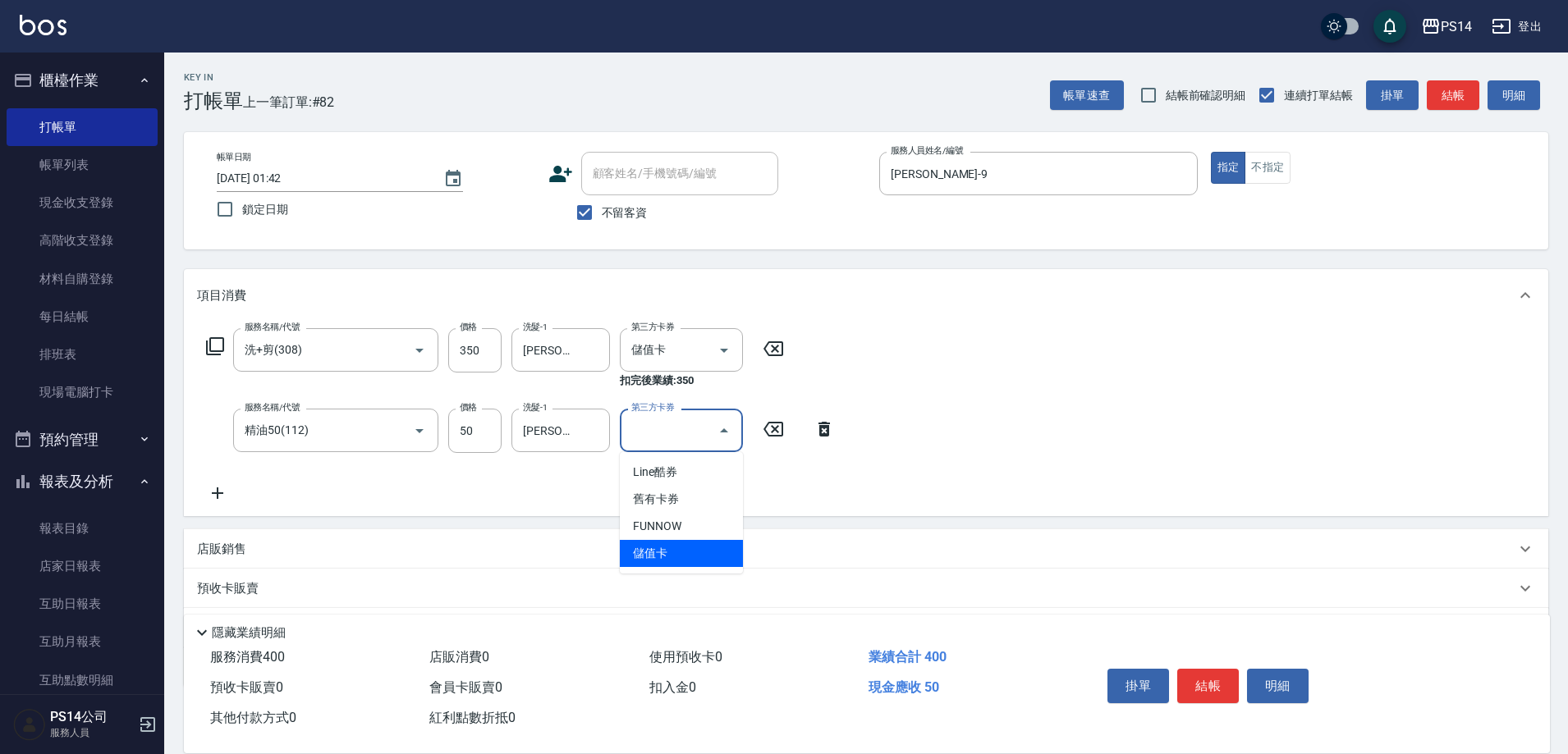
type input "儲值卡"
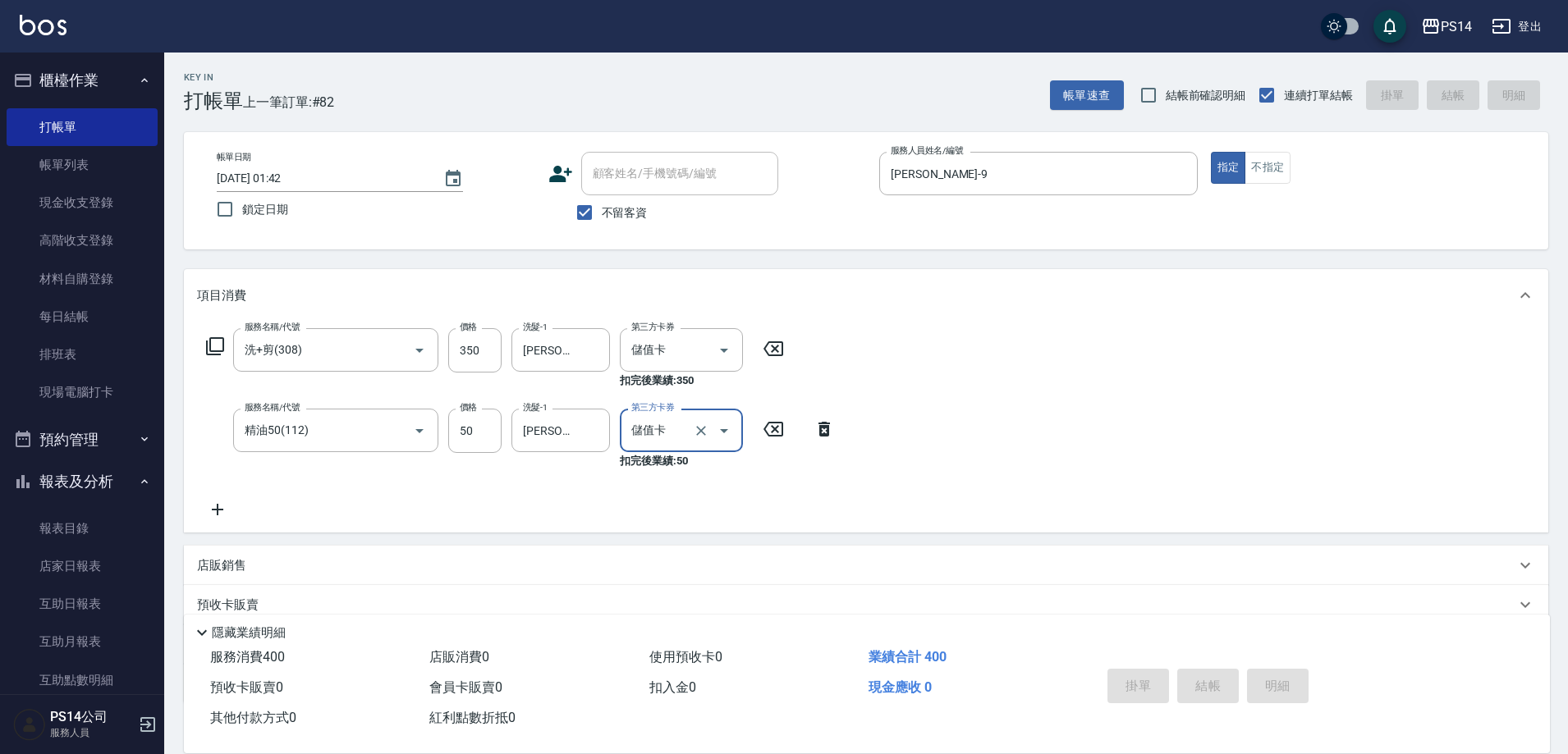
type input "[DATE] 01:42"
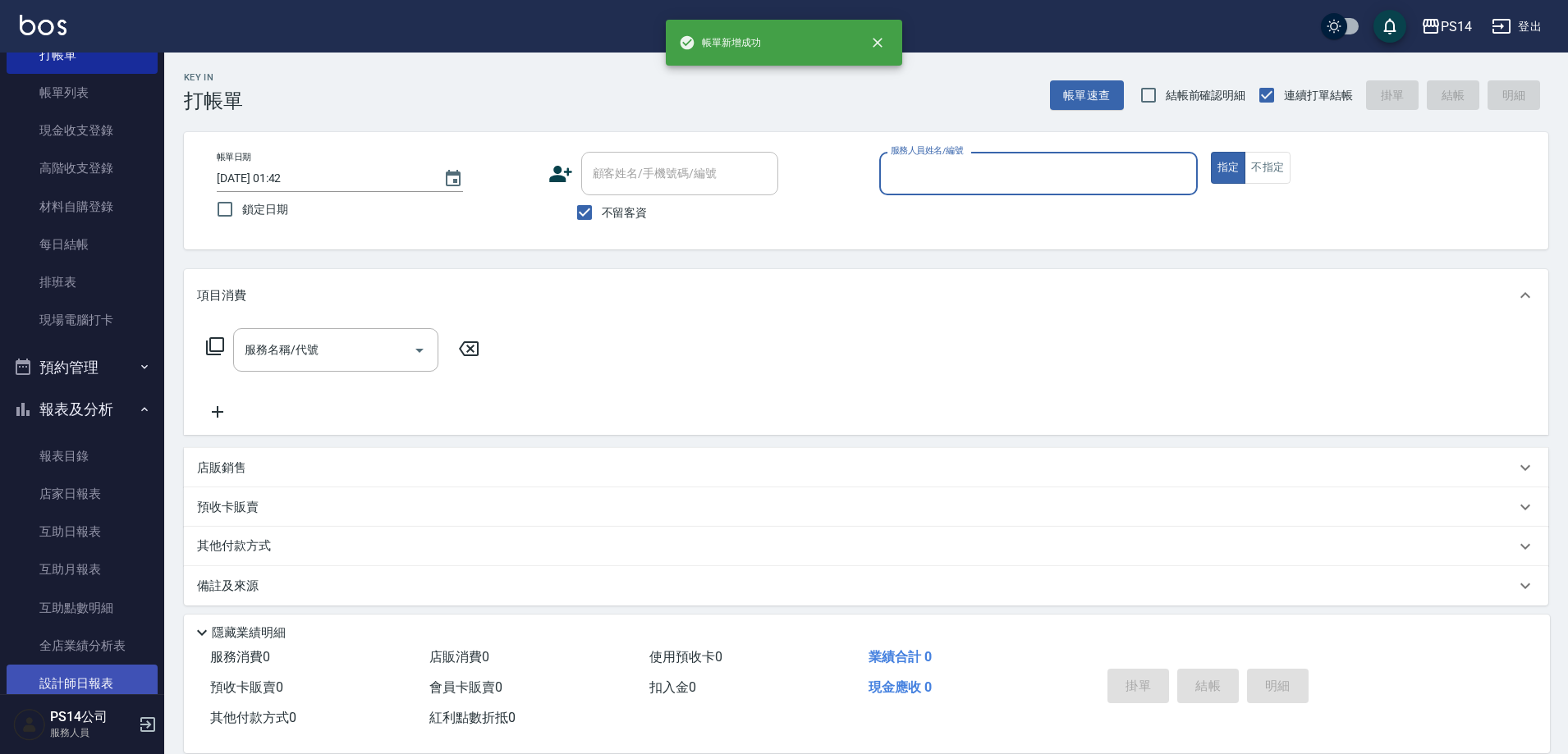
scroll to position [164, 0]
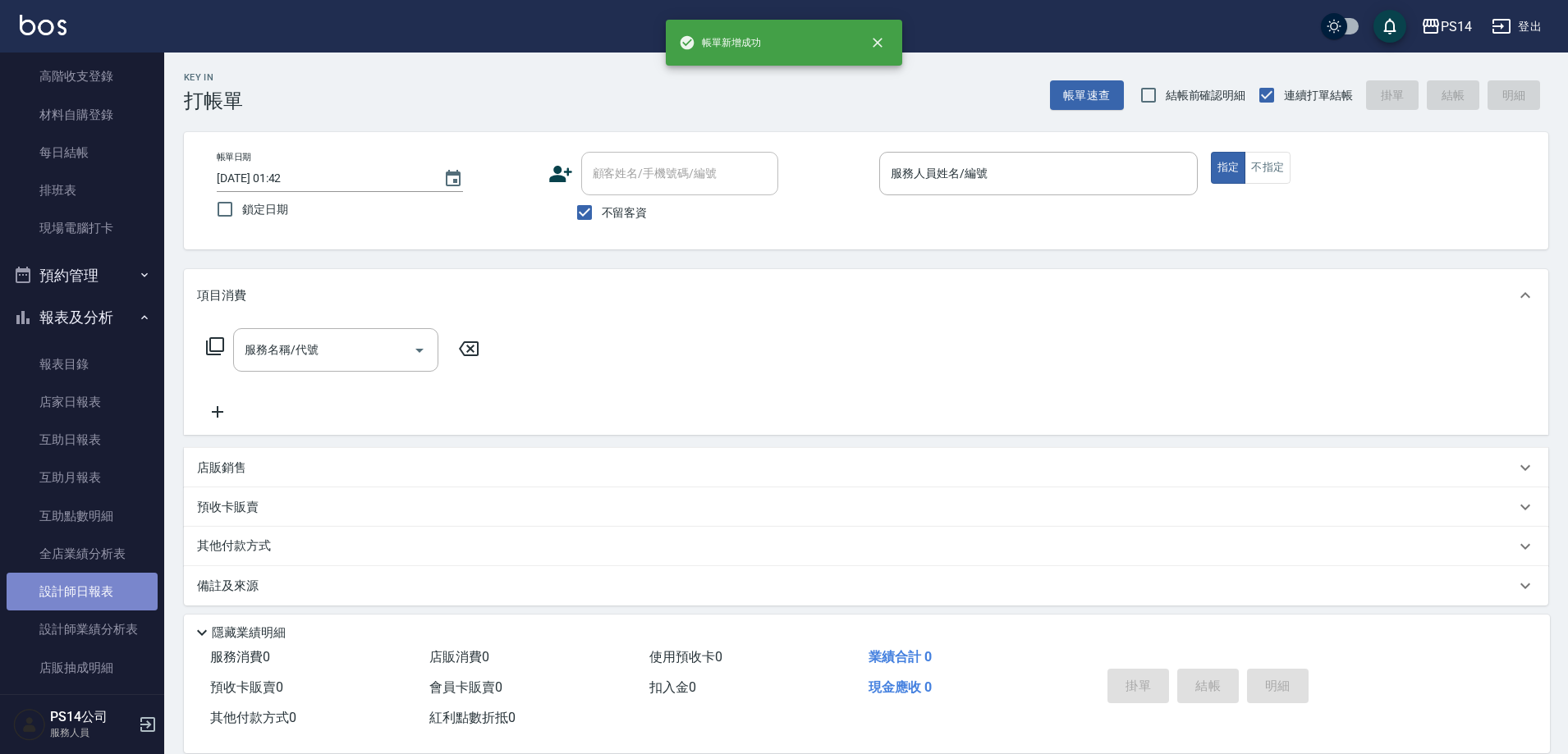
click at [114, 582] on link "設計師日報表" at bounding box center [82, 591] width 151 height 37
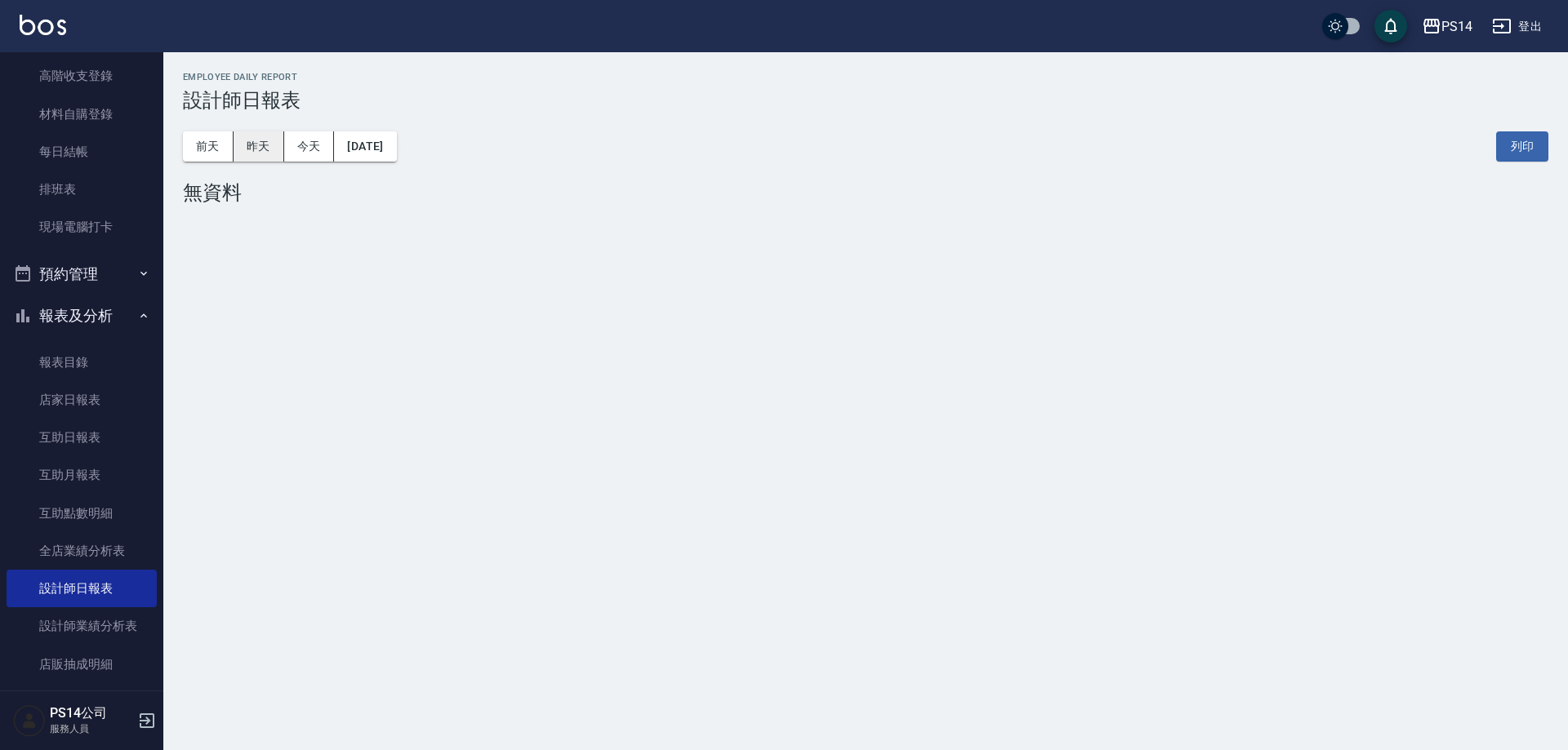
click at [277, 145] on button "昨天" at bounding box center [258, 147] width 50 height 30
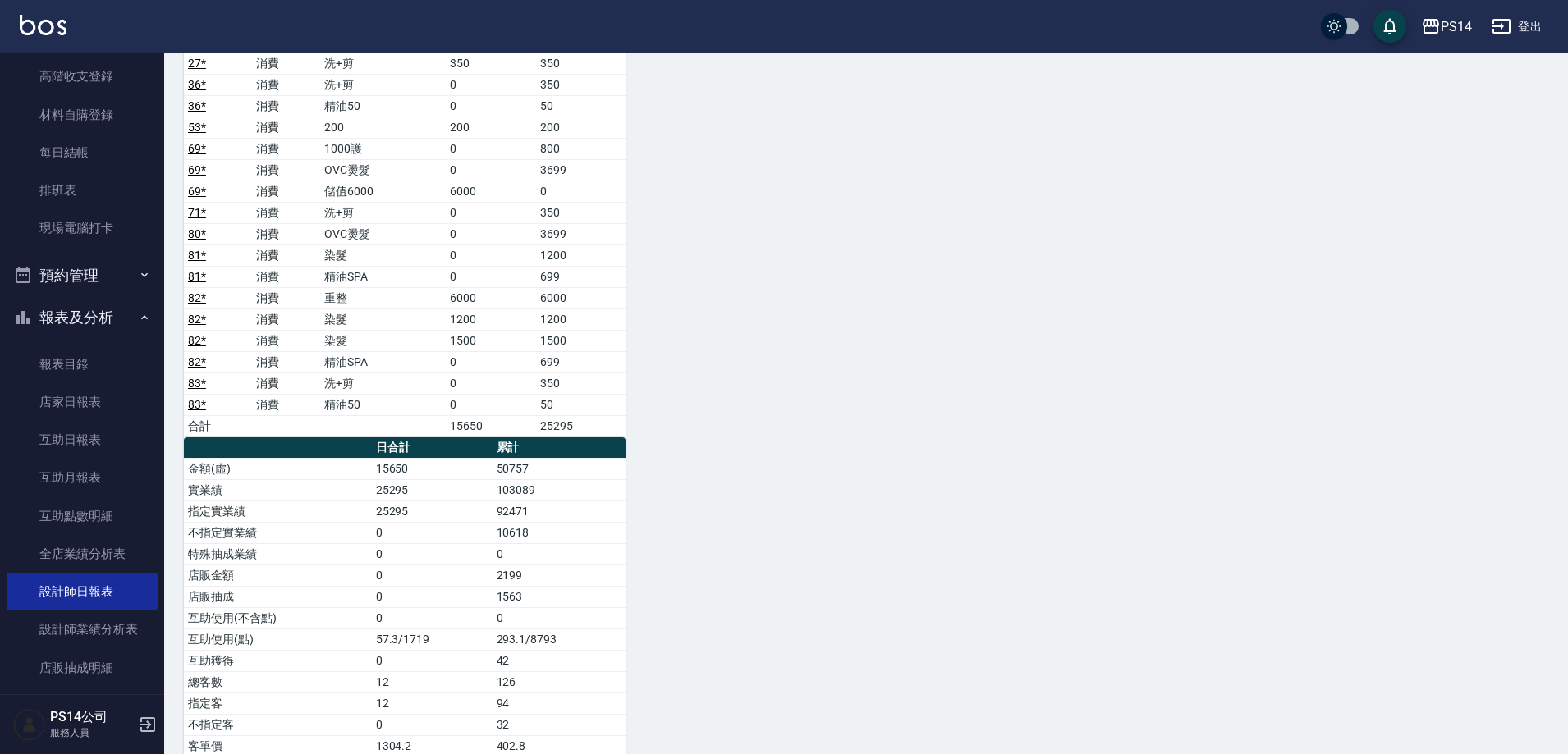
scroll to position [2557, 0]
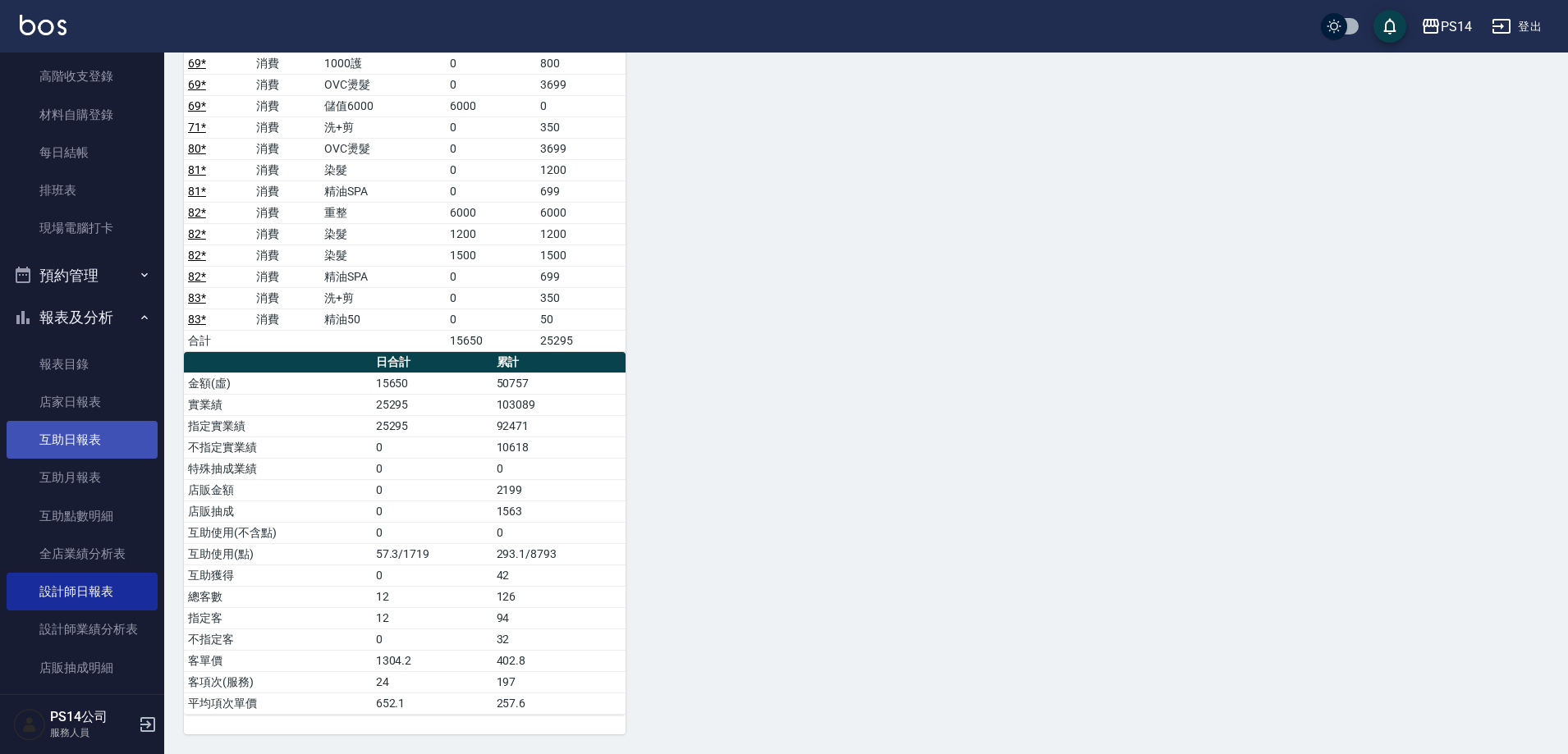
click at [78, 452] on link "互助日報表" at bounding box center [82, 439] width 151 height 37
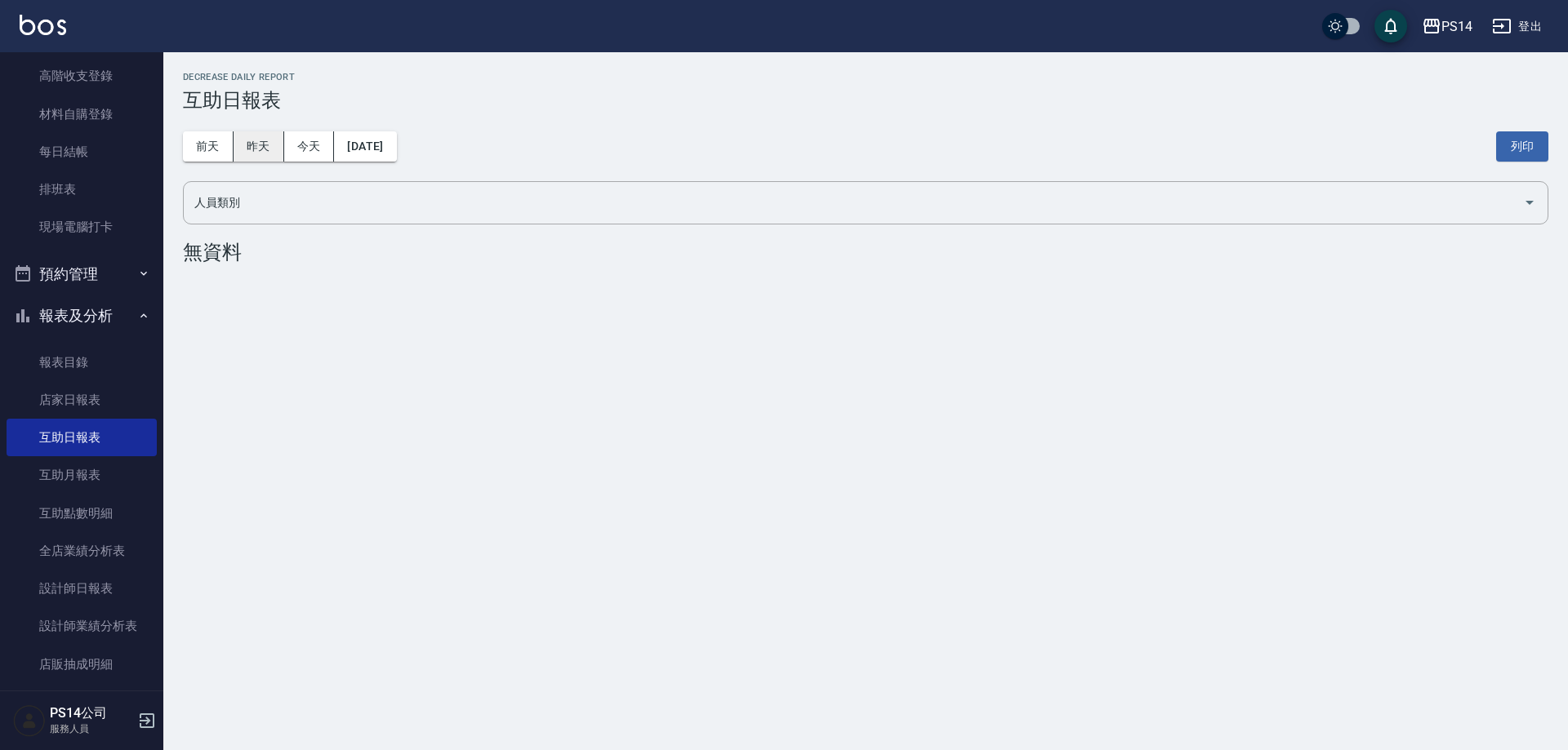
click at [251, 142] on button "昨天" at bounding box center [258, 147] width 50 height 30
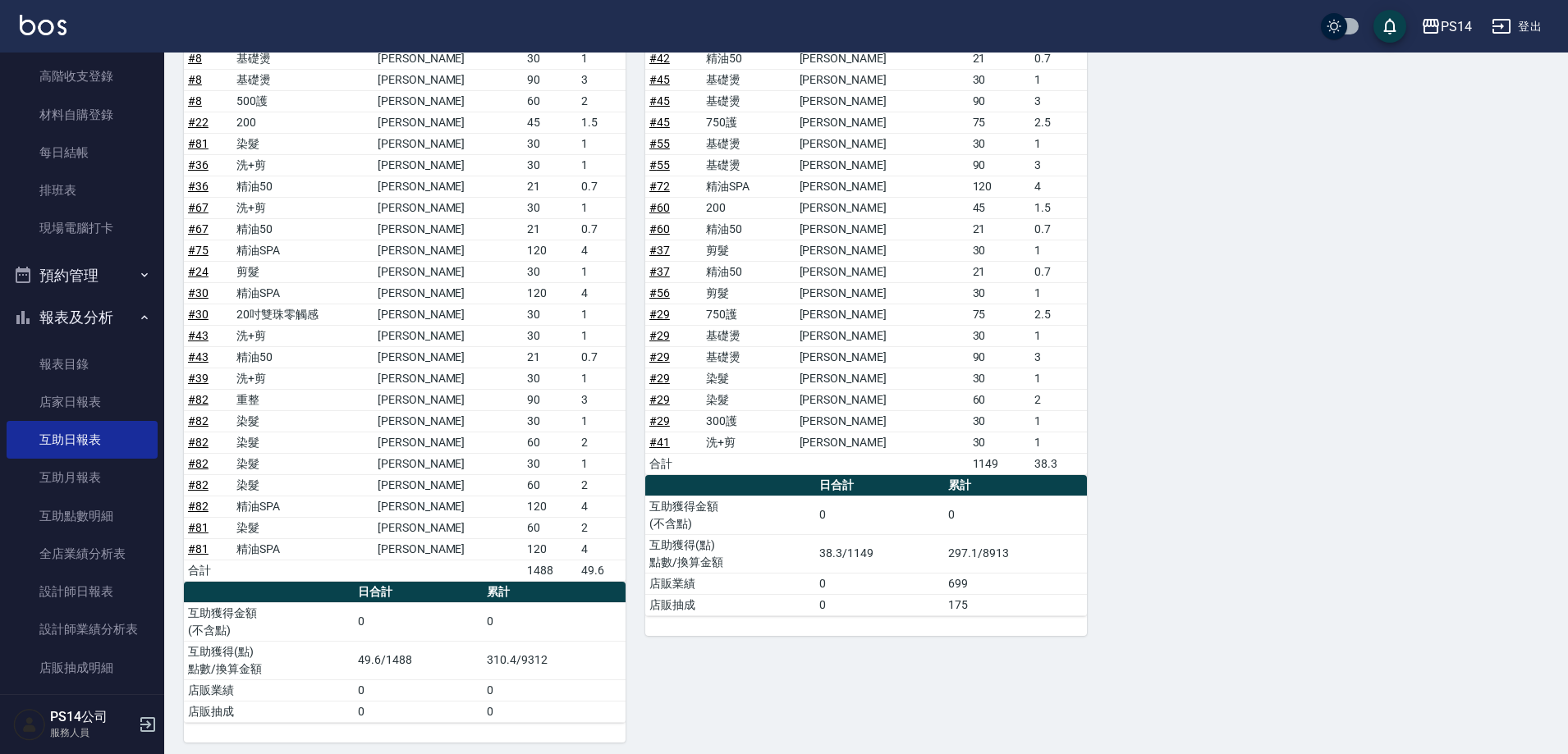
scroll to position [2090, 0]
